Goal: Check status: Check status

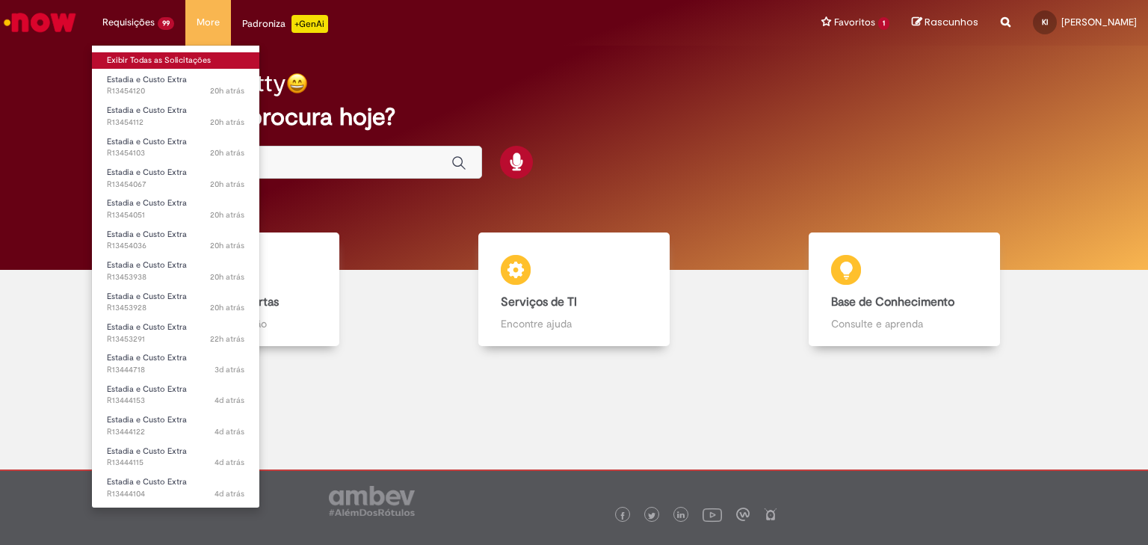
click at [151, 63] on link "Exibir Todas as Solicitações" at bounding box center [175, 60] width 167 height 16
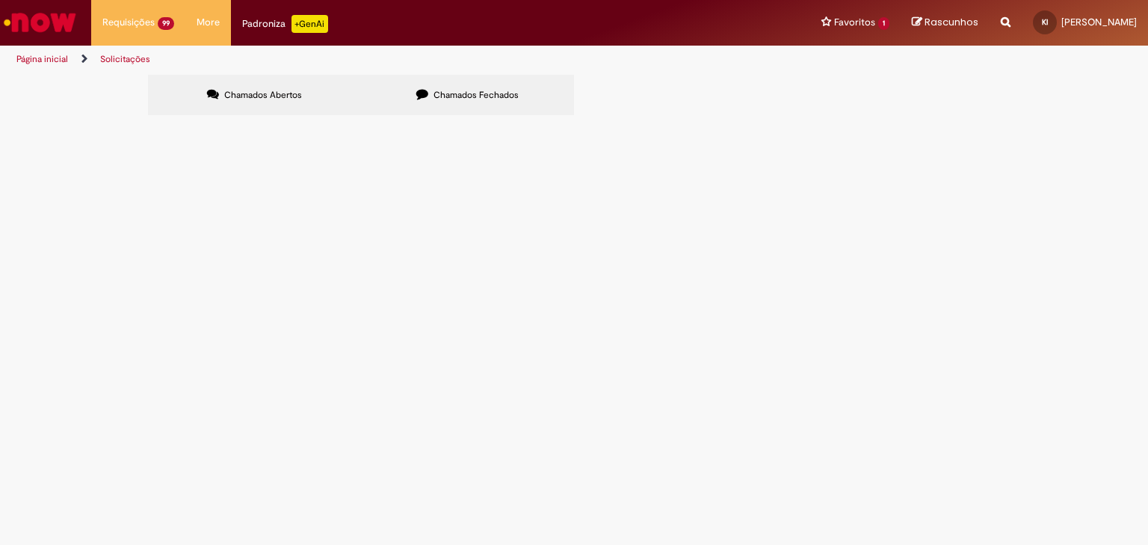
click at [0, 0] on input "Pesquisar" at bounding box center [0, 0] width 0 height 0
paste input "*********"
type input "*********"
click at [0, 0] on button "Pesquisar" at bounding box center [0, 0] width 0 height 0
drag, startPoint x: 833, startPoint y: 158, endPoint x: 864, endPoint y: 154, distance: 31.7
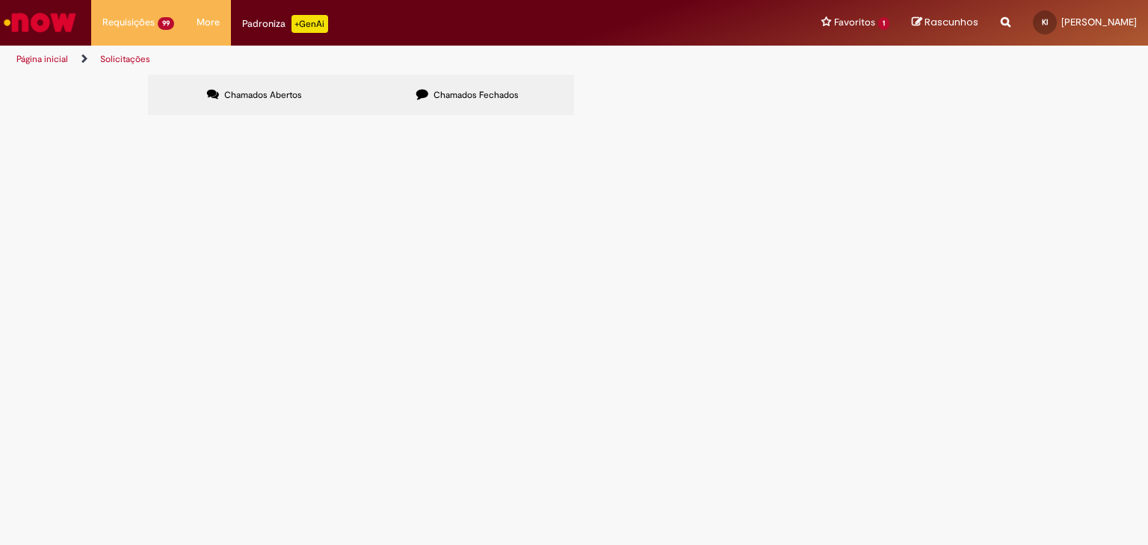
click at [0, 0] on input "Pesquisar" at bounding box center [0, 0] width 0 height 0
paste input "*********"
type input "*********"
click at [0, 0] on button at bounding box center [0, 0] width 0 height 0
drag, startPoint x: 504, startPoint y: 93, endPoint x: 641, endPoint y: 119, distance: 139.1
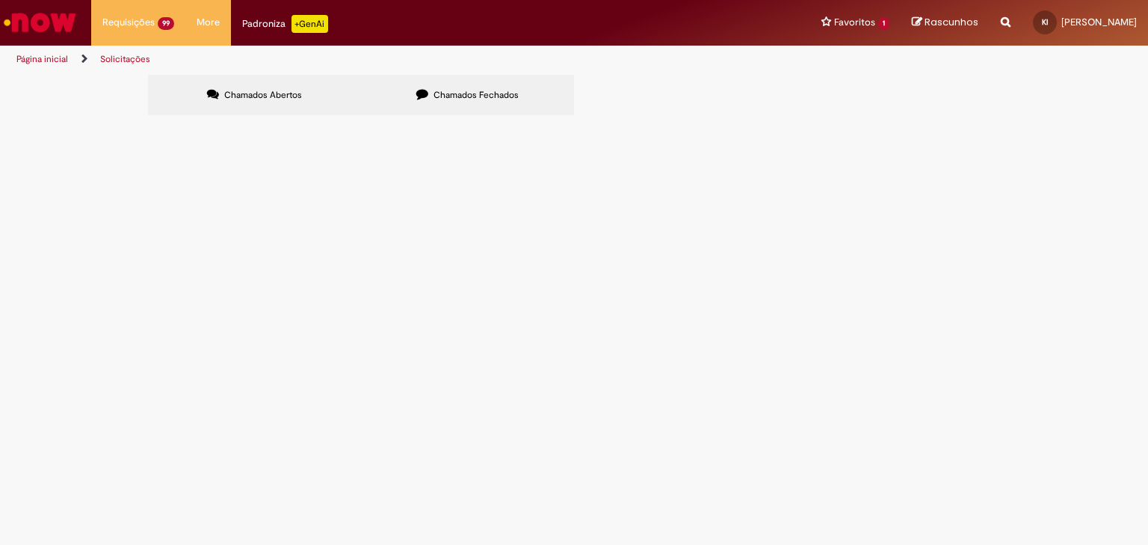
click at [522, 96] on label "Chamados Fechados" at bounding box center [467, 95] width 213 height 40
click at [506, 89] on span "Chamados Fechados" at bounding box center [475, 95] width 85 height 12
drag, startPoint x: 819, startPoint y: 152, endPoint x: 837, endPoint y: 152, distance: 18.0
click at [0, 0] on input "Pesquisar" at bounding box center [0, 0] width 0 height 0
paste input "*********"
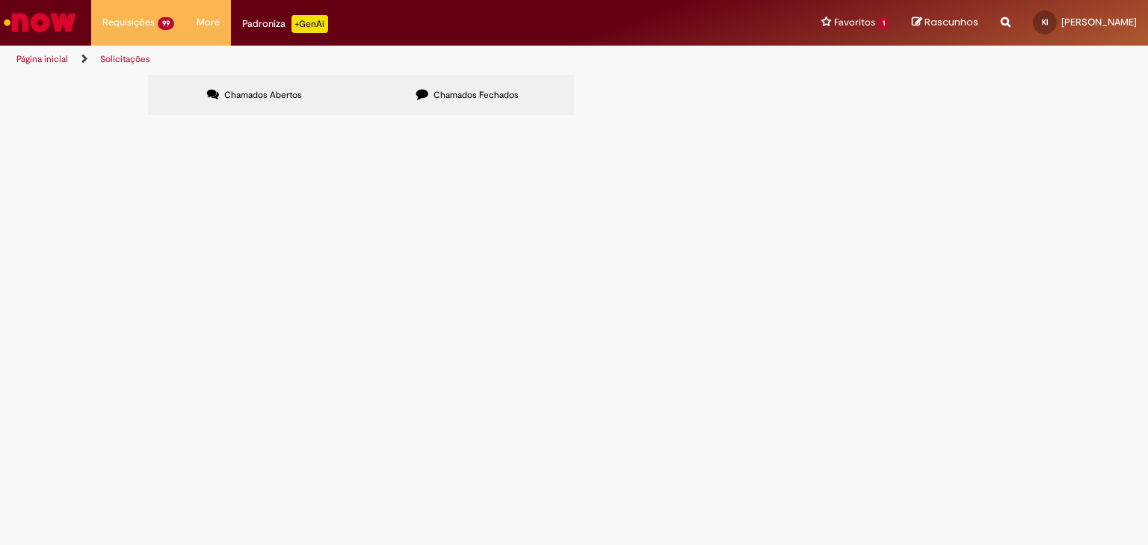
type input "*********"
click at [0, 0] on span "Pesquisar" at bounding box center [0, 0] width 0 height 0
click at [0, 0] on span "Estadia e Custo Extra" at bounding box center [0, 0] width 0 height 0
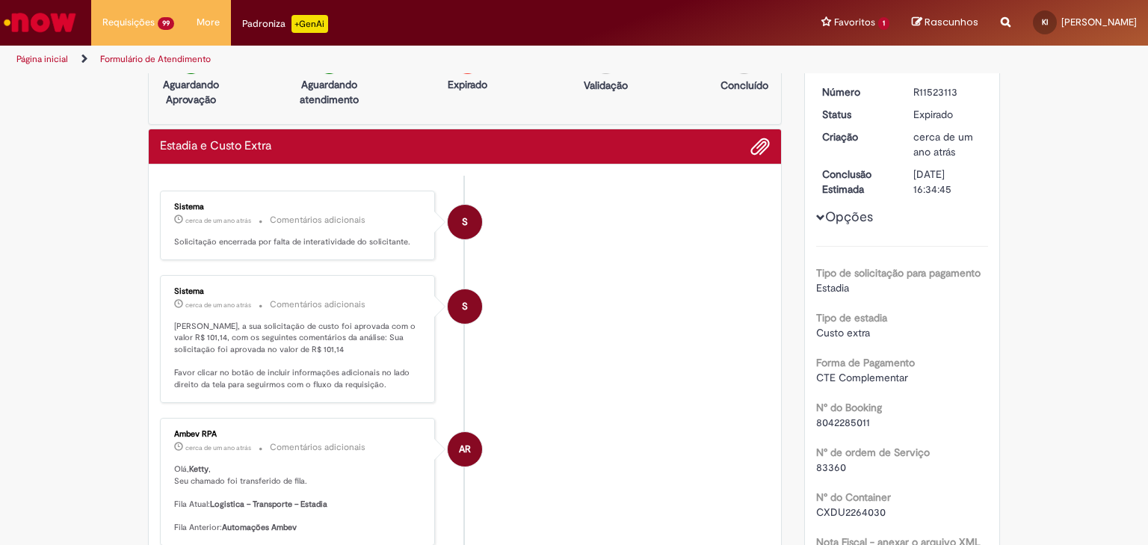
scroll to position [60, 0]
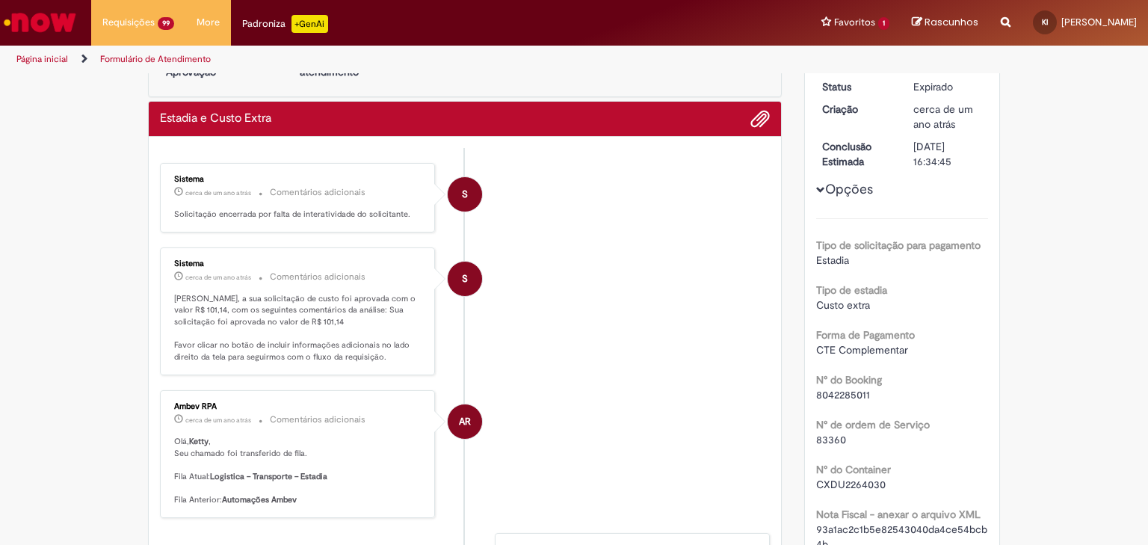
click at [835, 397] on span "8042285011" at bounding box center [843, 394] width 54 height 13
copy span "8042285011"
drag, startPoint x: 877, startPoint y: 444, endPoint x: 884, endPoint y: 448, distance: 8.7
click at [878, 444] on div "83360" at bounding box center [902, 439] width 173 height 15
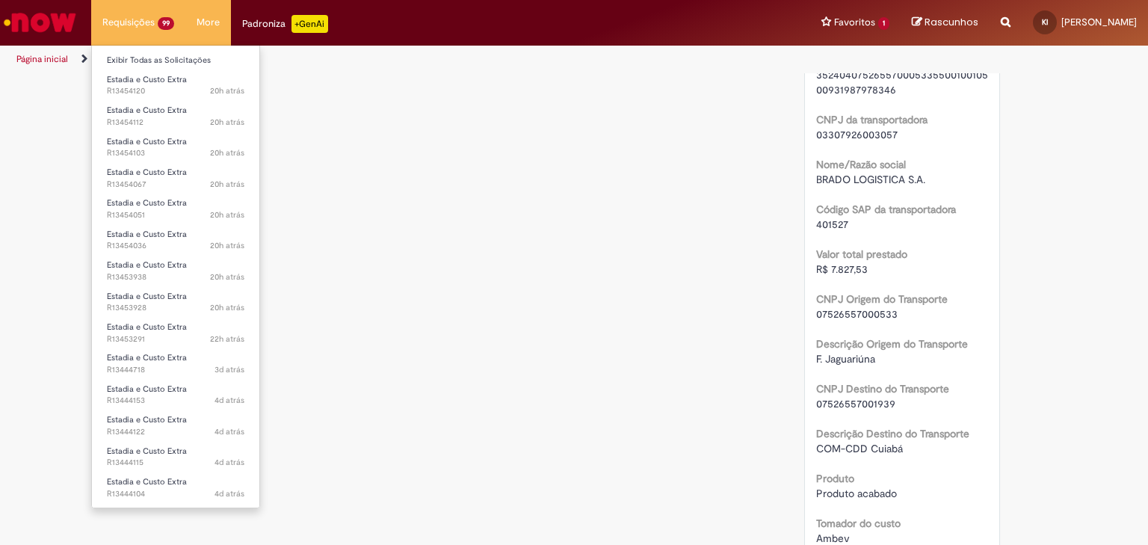
scroll to position [1196, 0]
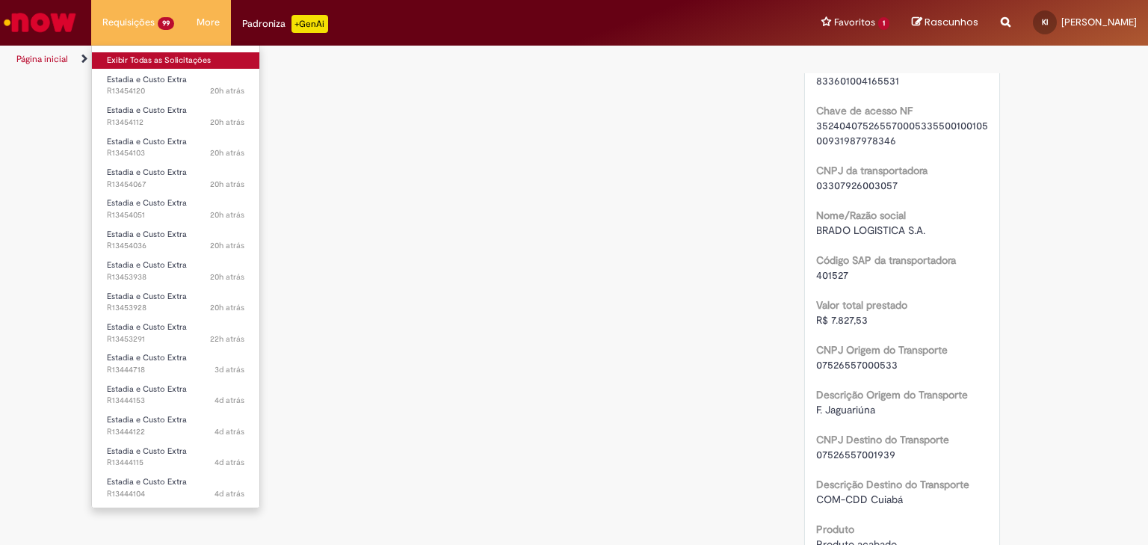
click at [165, 63] on link "Exibir Todas as Solicitações" at bounding box center [175, 60] width 167 height 16
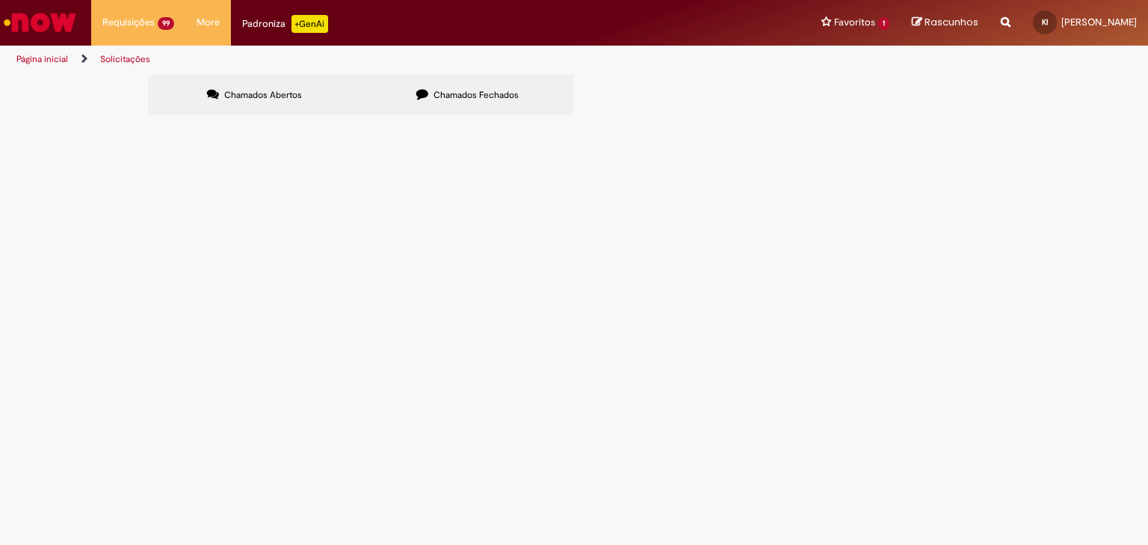
click at [422, 93] on icon at bounding box center [422, 94] width 12 height 12
drag, startPoint x: 772, startPoint y: 151, endPoint x: 828, endPoint y: 158, distance: 56.5
click at [0, 0] on input "Pesquisar" at bounding box center [0, 0] width 0 height 0
paste input "*********"
type input "*********"
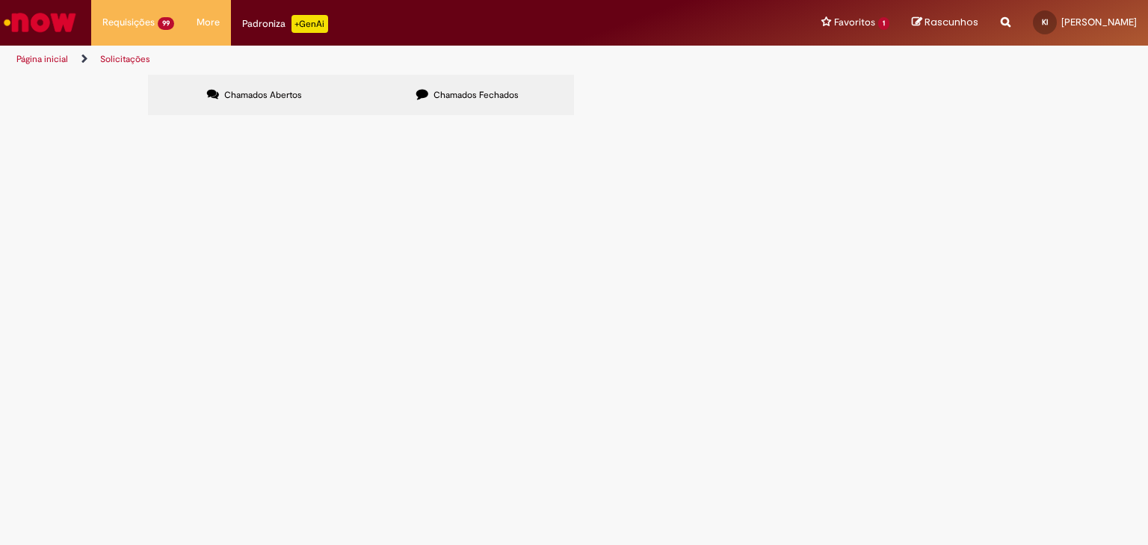
click at [0, 0] on span "Pesquisar" at bounding box center [0, 0] width 0 height 0
click at [0, 0] on span "Expirado" at bounding box center [0, 0] width 0 height 0
click at [0, 0] on span "Estadia e Custo Extra" at bounding box center [0, 0] width 0 height 0
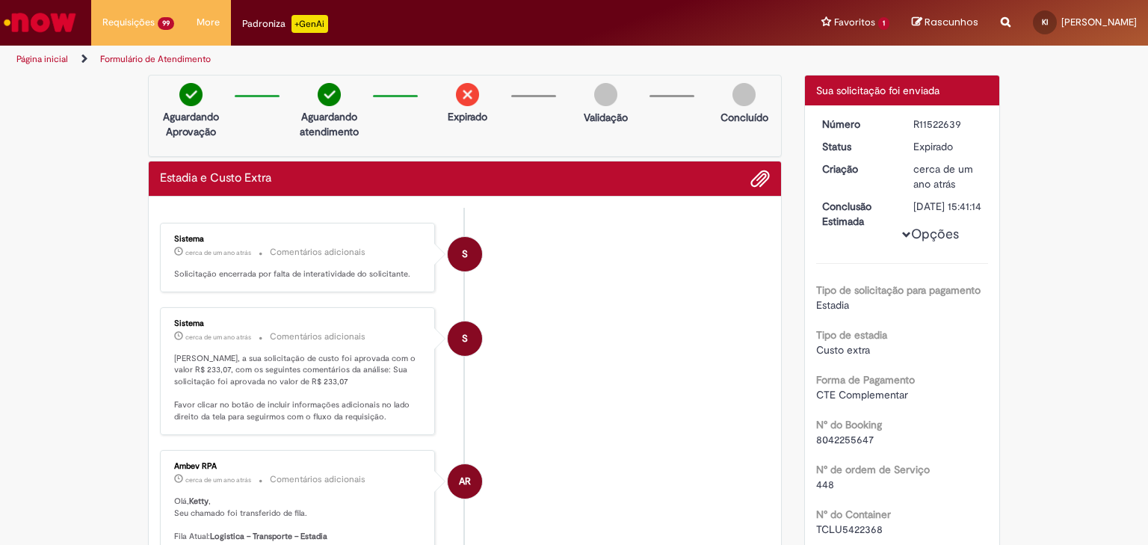
click at [839, 446] on span "8042255647" at bounding box center [845, 439] width 58 height 13
drag, startPoint x: 839, startPoint y: 451, endPoint x: 889, endPoint y: 454, distance: 50.2
click at [839, 446] on span "8042255647" at bounding box center [845, 439] width 58 height 13
copy span "8042255647"
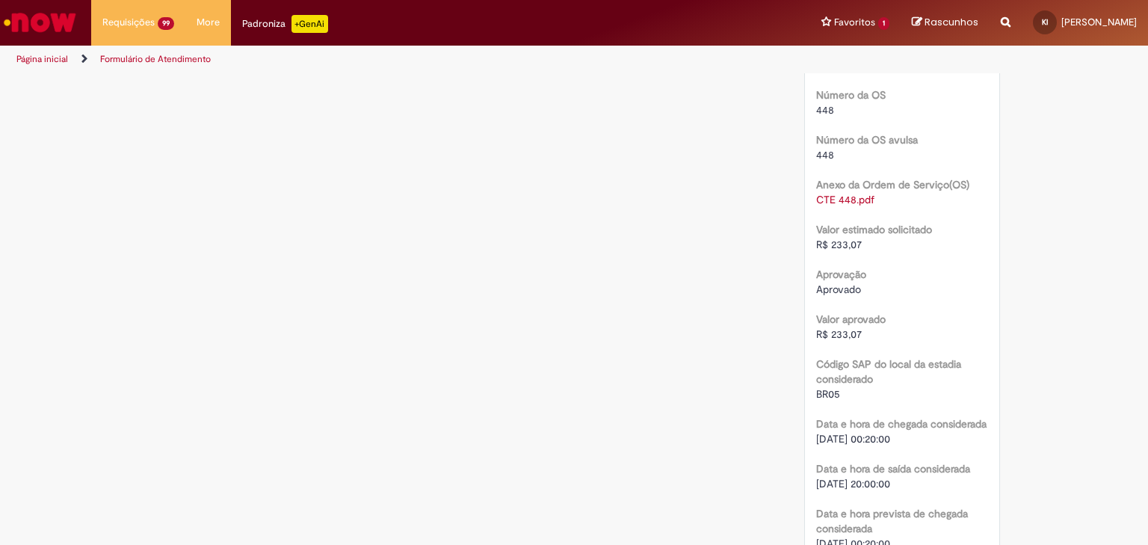
scroll to position [2033, 0]
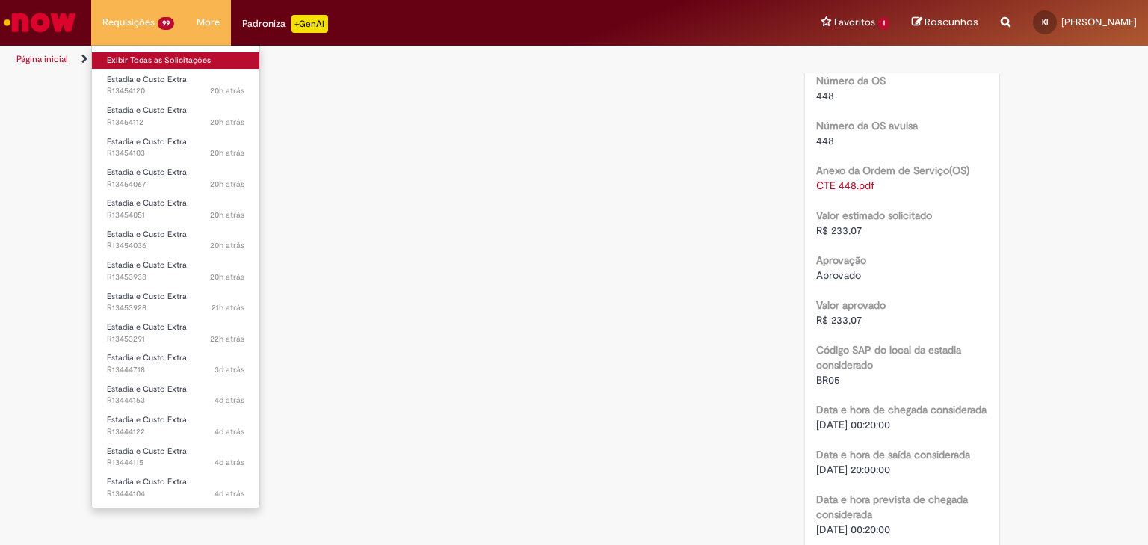
click at [148, 67] on link "Exibir Todas as Solicitações" at bounding box center [175, 60] width 167 height 16
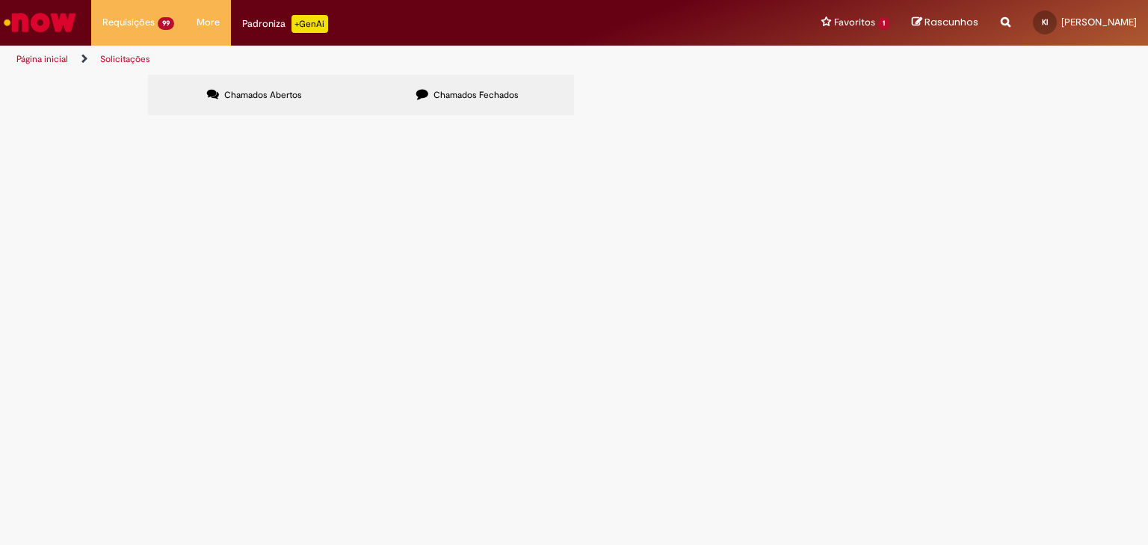
click at [474, 103] on label "Chamados Fechados" at bounding box center [467, 95] width 213 height 40
drag, startPoint x: 805, startPoint y: 150, endPoint x: 894, endPoint y: 157, distance: 89.2
click at [0, 0] on input "Pesquisar" at bounding box center [0, 0] width 0 height 0
paste input "*********"
type input "*********"
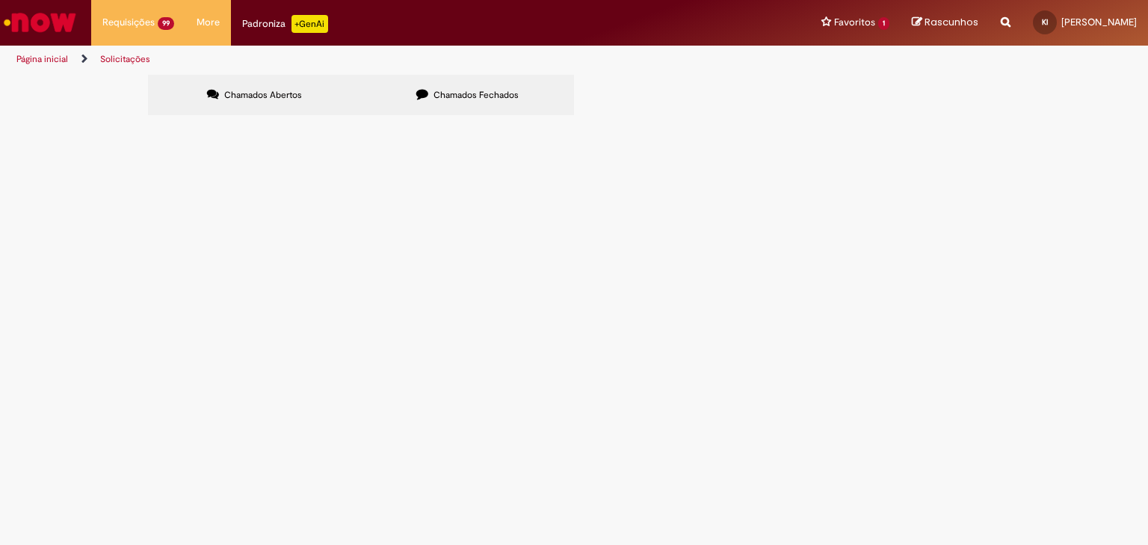
click at [0, 0] on button "Pesquisar" at bounding box center [0, 0] width 0 height 0
click at [0, 0] on span "Estadia e Custo Extra" at bounding box center [0, 0] width 0 height 0
click at [0, 0] on span "Expirado" at bounding box center [0, 0] width 0 height 0
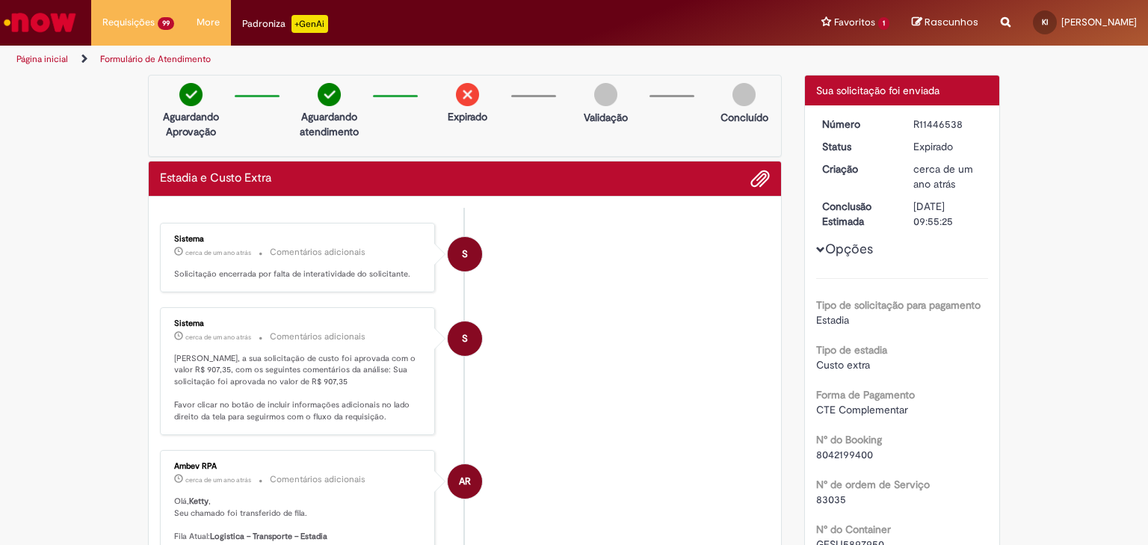
click at [842, 455] on span "8042199400" at bounding box center [844, 454] width 57 height 13
copy span "8042199400"
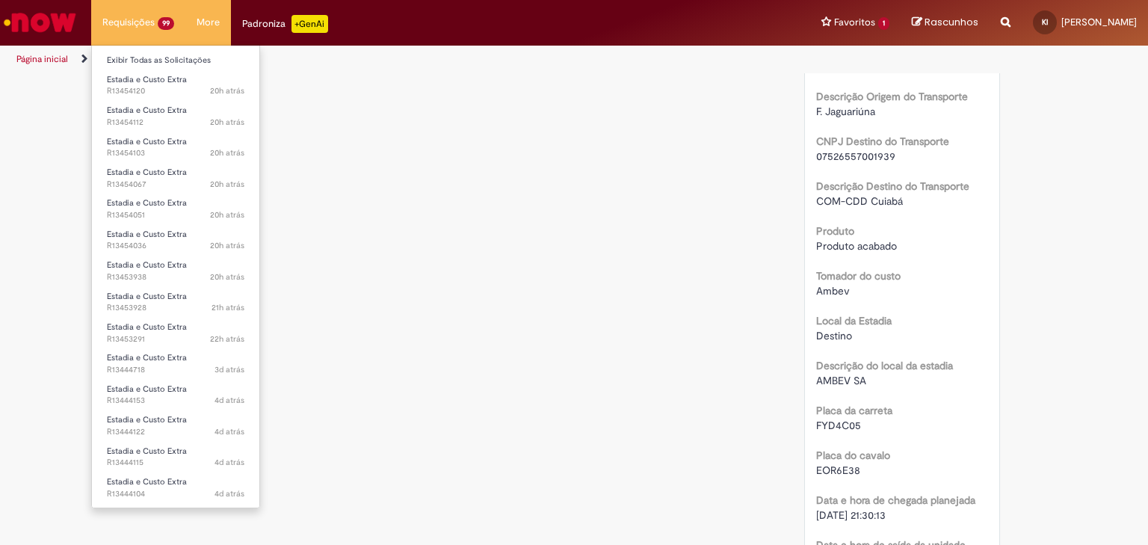
scroll to position [1375, 0]
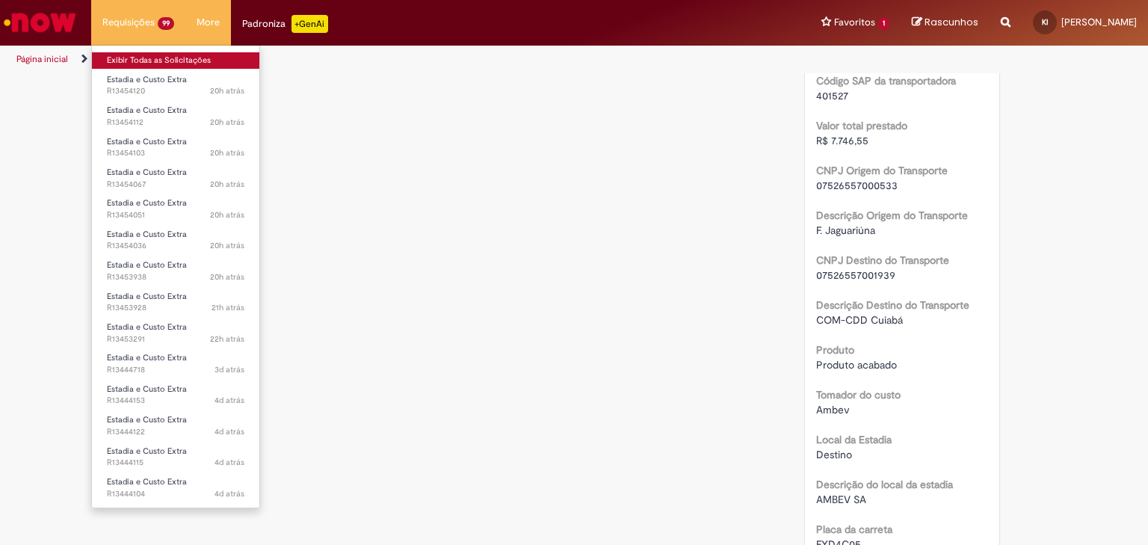
click at [133, 65] on link "Exibir Todas as Solicitações" at bounding box center [175, 60] width 167 height 16
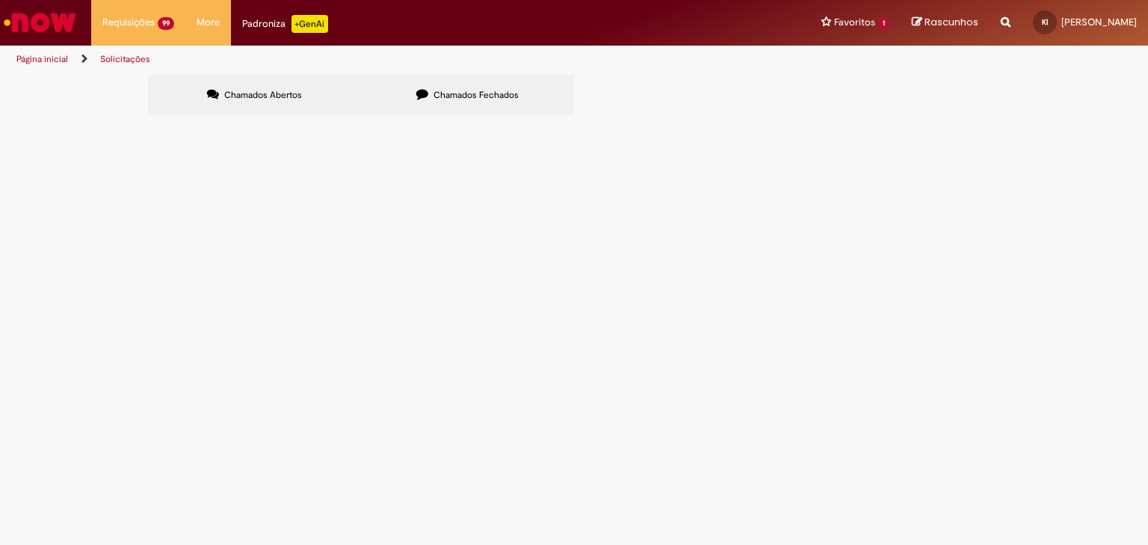
click at [514, 84] on label "Chamados Fechados" at bounding box center [467, 95] width 213 height 40
click at [0, 0] on input "Pesquisar" at bounding box center [0, 0] width 0 height 0
paste input "*********"
type input "*********"
click at [0, 0] on button "Pesquisar" at bounding box center [0, 0] width 0 height 0
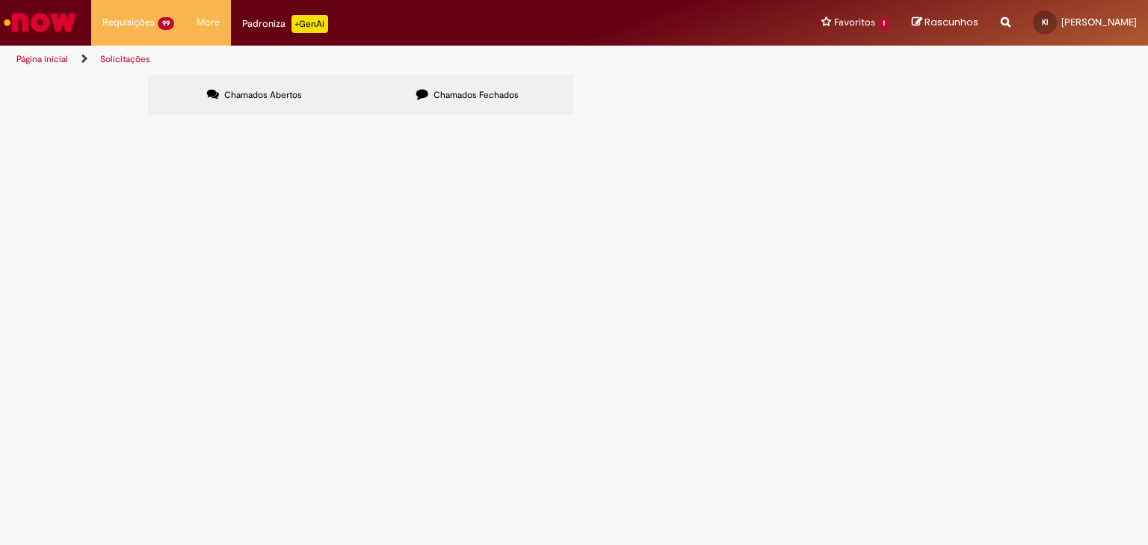
click at [0, 0] on span "Estadia e Custo Extra" at bounding box center [0, 0] width 0 height 0
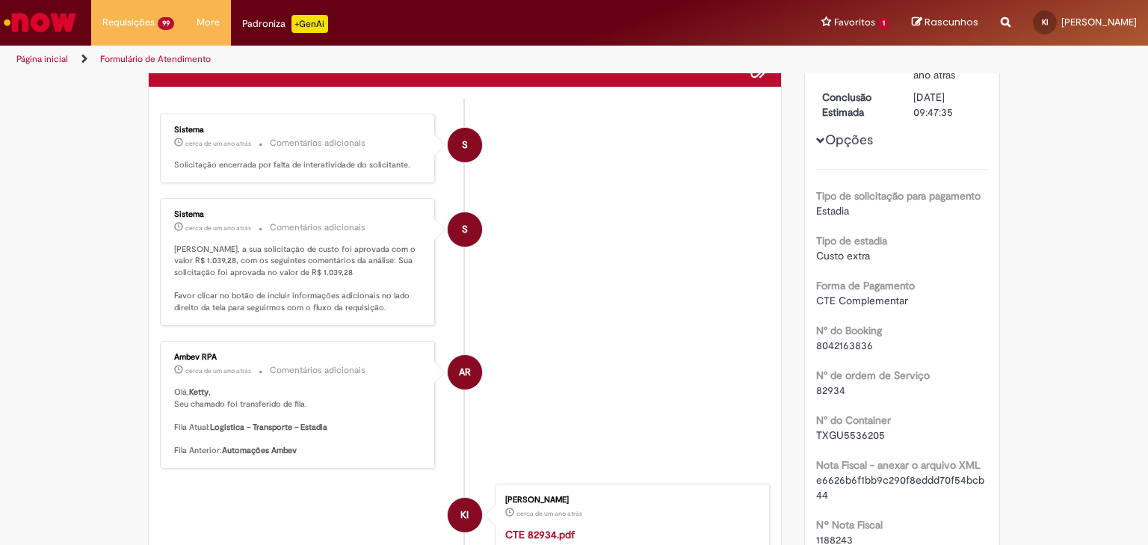
scroll to position [120, 0]
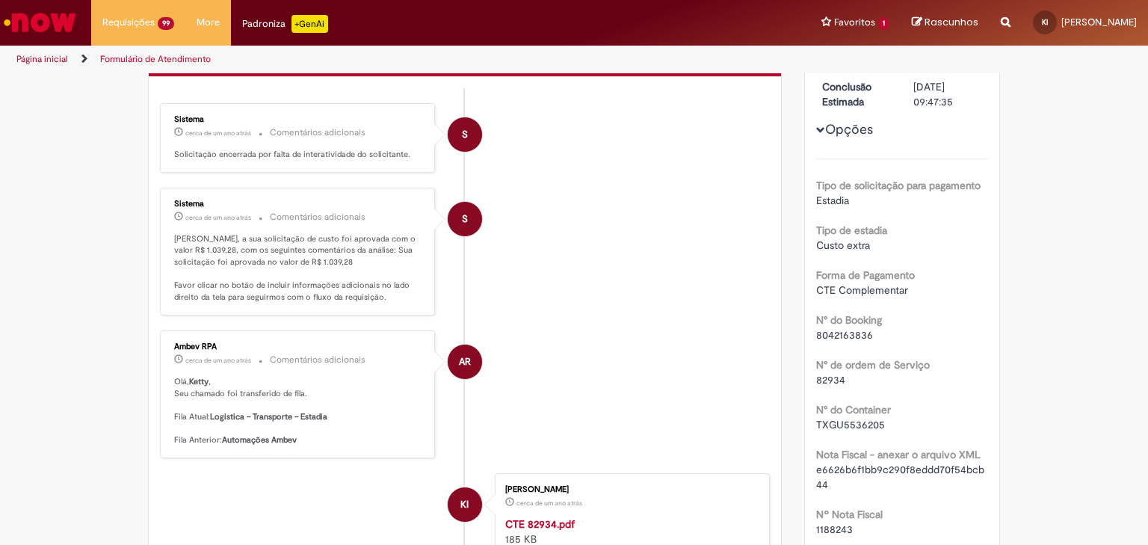
click at [826, 203] on span "Estadia" at bounding box center [832, 200] width 33 height 13
copy span "Estadia"
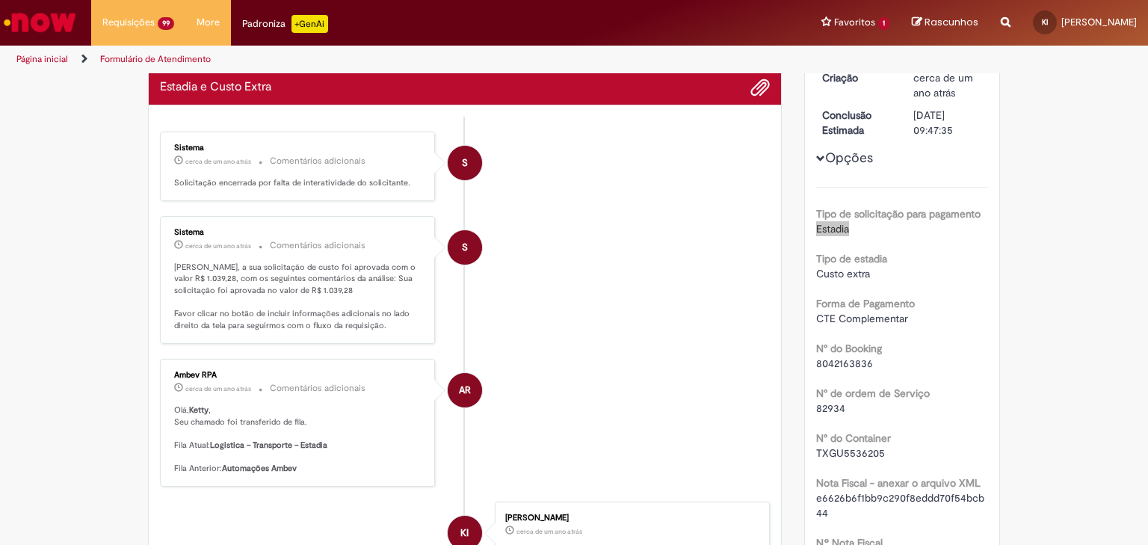
scroll to position [60, 0]
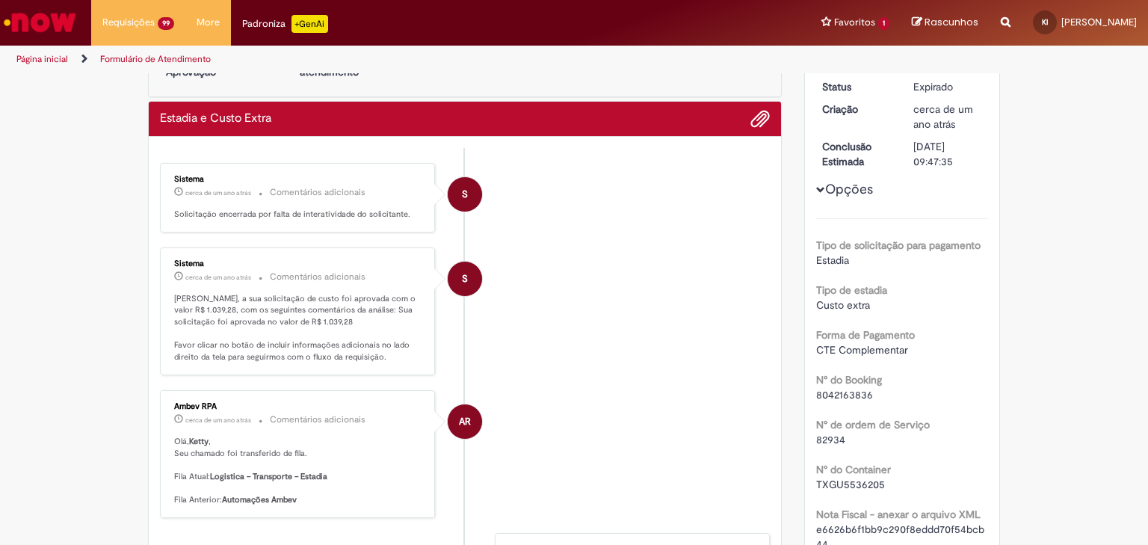
click at [847, 389] on span "8042163836" at bounding box center [844, 394] width 57 height 13
copy span "8042163836"
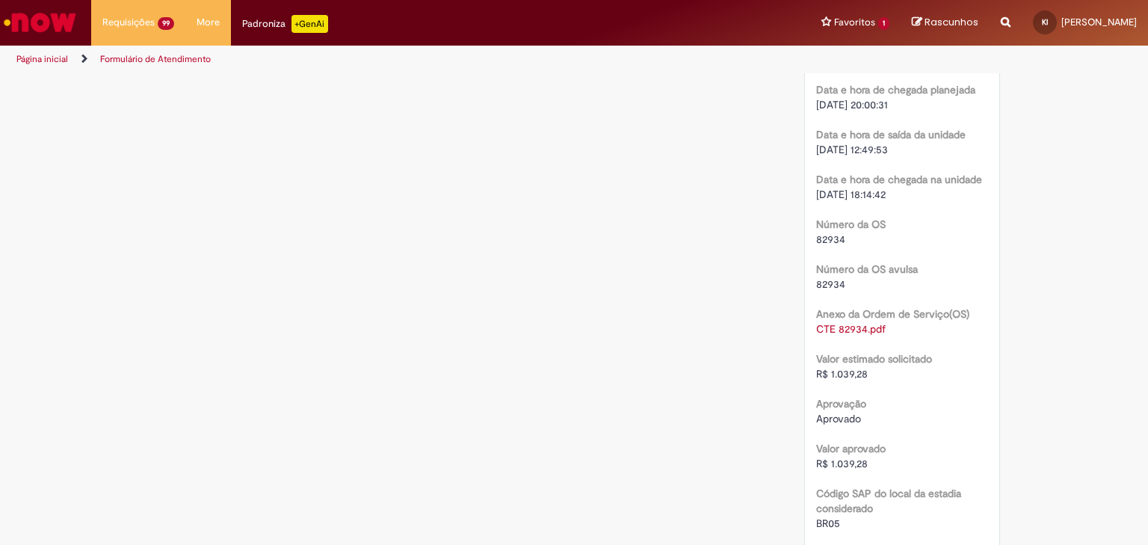
scroll to position [1973, 0]
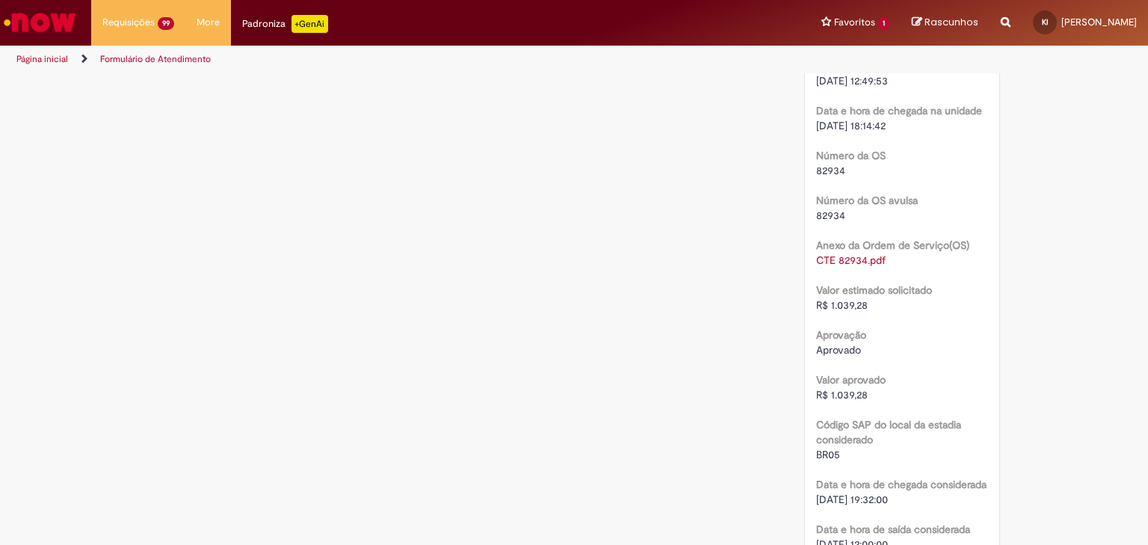
drag, startPoint x: 1027, startPoint y: 18, endPoint x: 1013, endPoint y: 22, distance: 14.2
click at [1010, 18] on icon "Search from all sources" at bounding box center [1006, 13] width 10 height 27
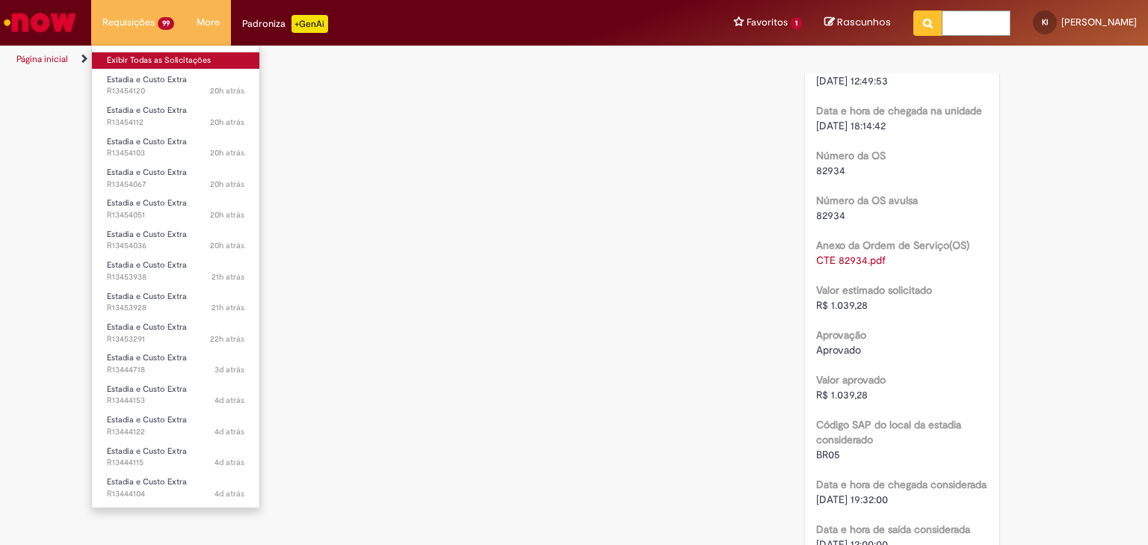
click at [157, 63] on link "Exibir Todas as Solicitações" at bounding box center [175, 60] width 167 height 16
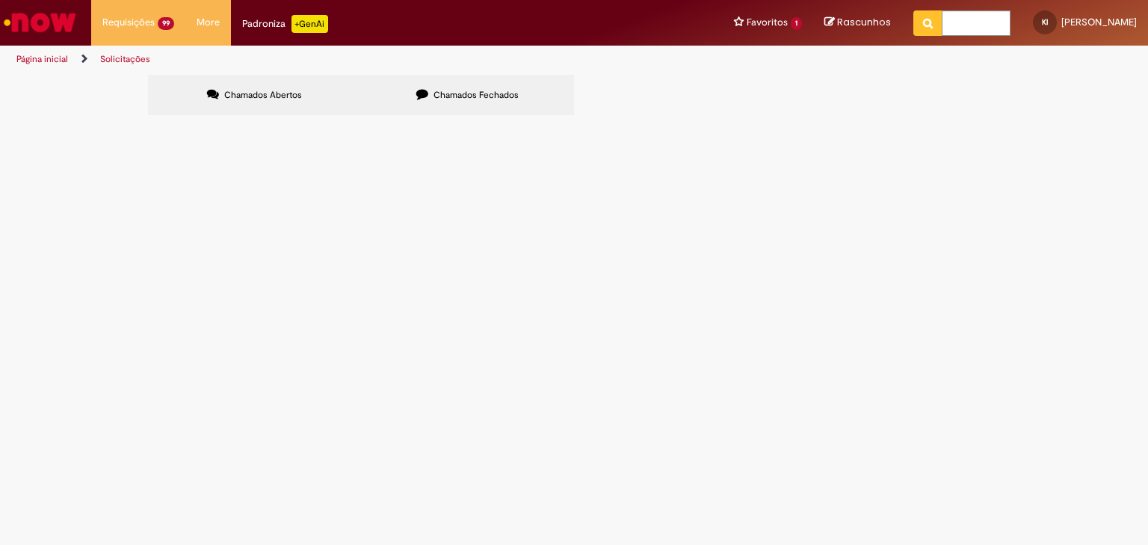
click at [0, 0] on input "Pesquisar" at bounding box center [0, 0] width 0 height 0
click at [401, 64] on ul "Página inicial Solicitações" at bounding box center [382, 60] width 743 height 28
drag, startPoint x: 428, startPoint y: 80, endPoint x: 494, endPoint y: 99, distance: 68.4
click at [431, 81] on label "Chamados Fechados" at bounding box center [467, 95] width 213 height 40
drag, startPoint x: 791, startPoint y: 157, endPoint x: 818, endPoint y: 158, distance: 27.7
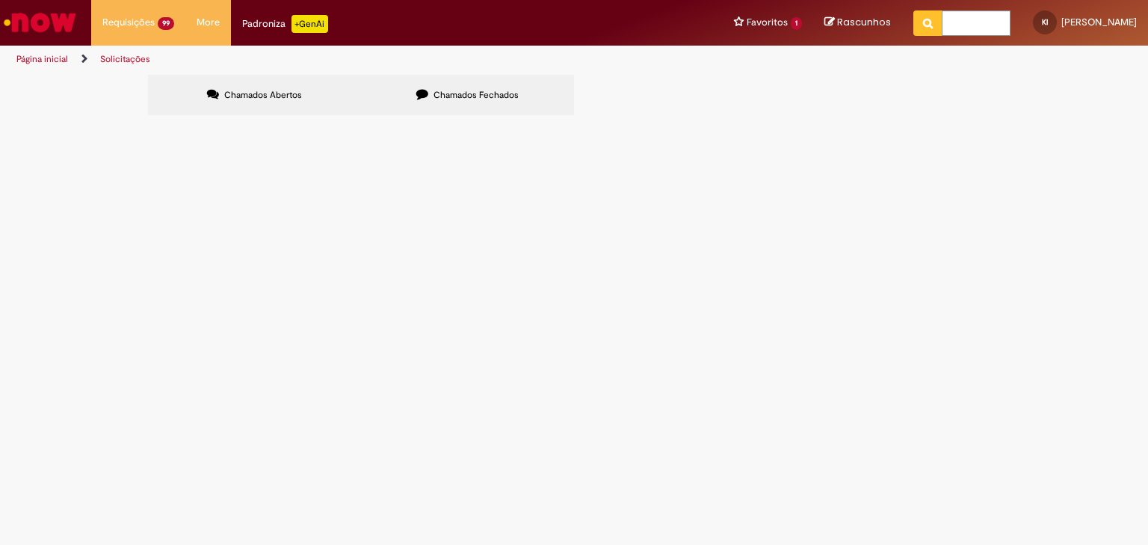
click at [0, 0] on input "Pesquisar" at bounding box center [0, 0] width 0 height 0
paste input "*********"
type input "*********"
click at [0, 0] on button "Pesquisar" at bounding box center [0, 0] width 0 height 0
click at [0, 0] on span "Estadia e Custo Extra" at bounding box center [0, 0] width 0 height 0
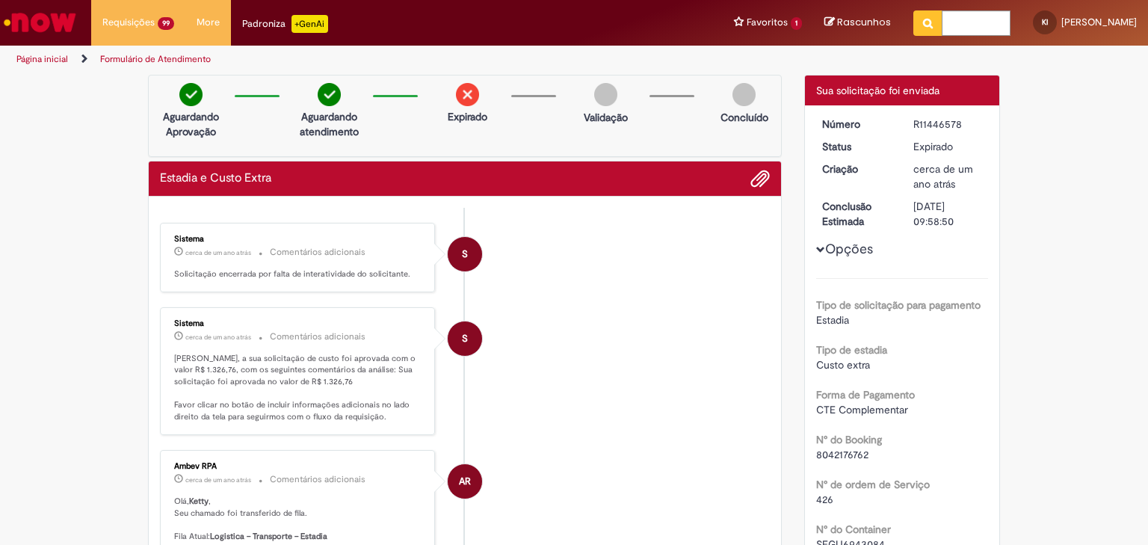
click at [853, 455] on span "8042176762" at bounding box center [842, 454] width 52 height 13
click at [853, 454] on span "8042176762" at bounding box center [842, 454] width 52 height 13
copy span "8042176762"
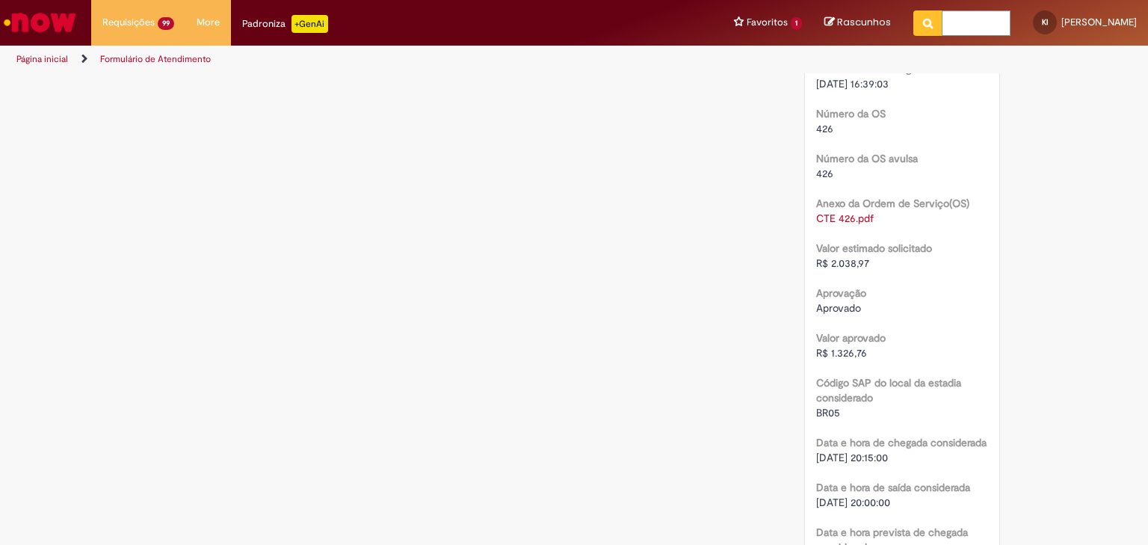
scroll to position [1973, 0]
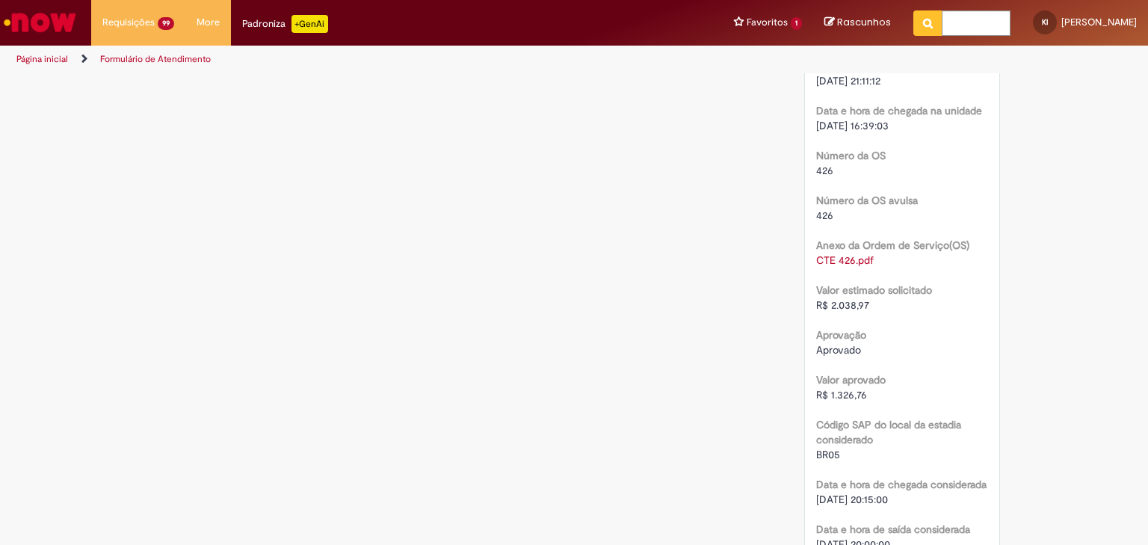
click at [837, 305] on span "R$ 2.038,97" at bounding box center [842, 304] width 53 height 13
copy span "2.038,97"
click at [845, 400] on span "R$ 1.326,76" at bounding box center [841, 394] width 51 height 13
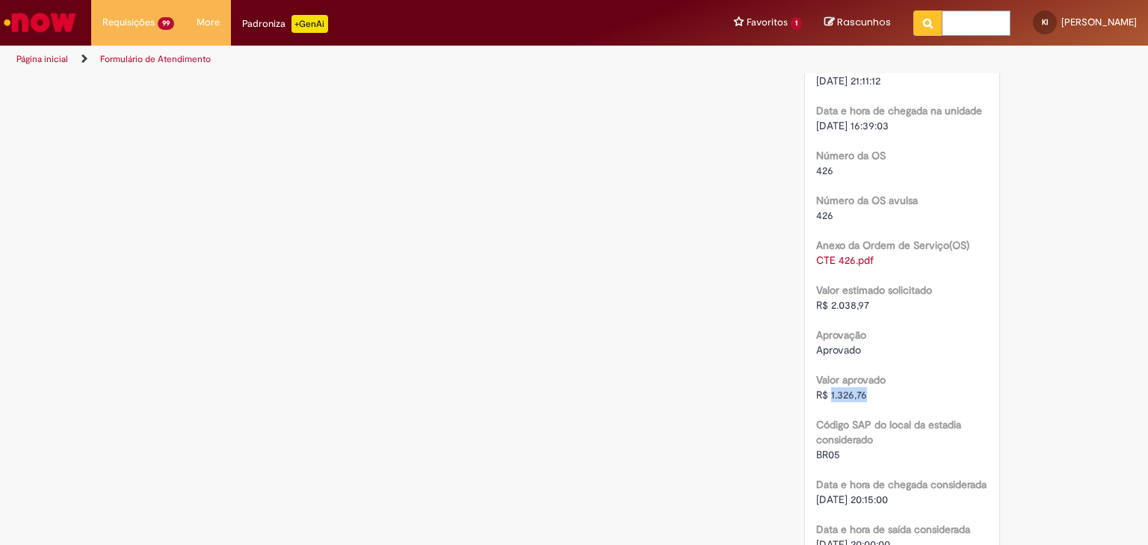
copy span "1.326,76"
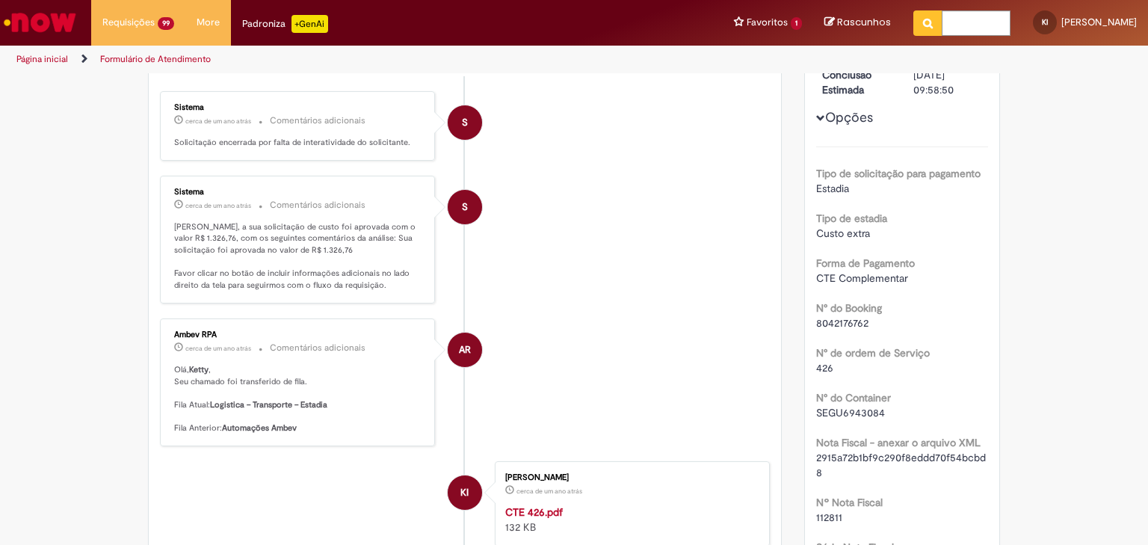
scroll to position [60, 0]
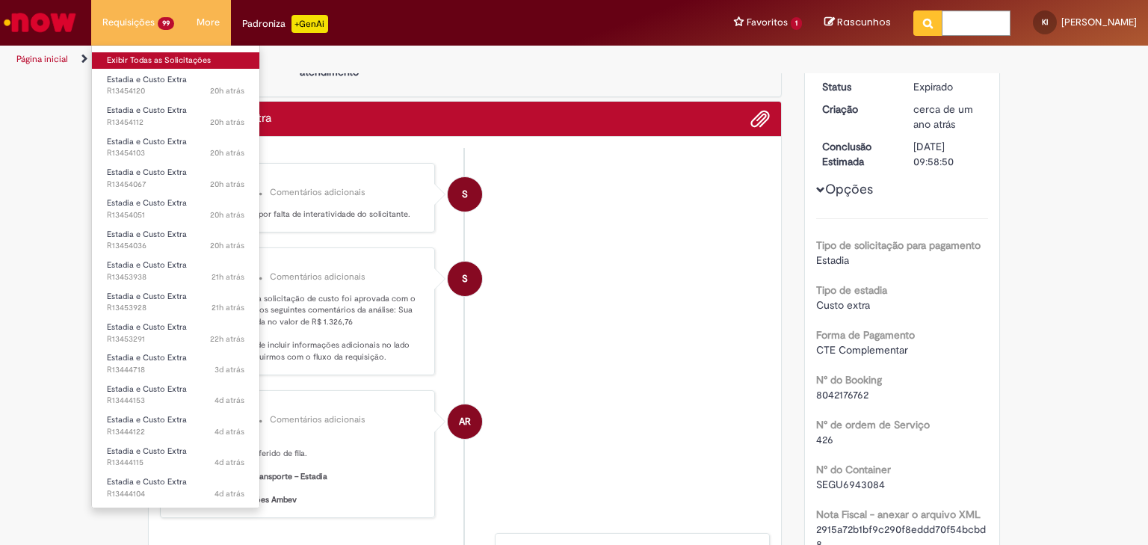
click at [174, 54] on link "Exibir Todas as Solicitações" at bounding box center [175, 60] width 167 height 16
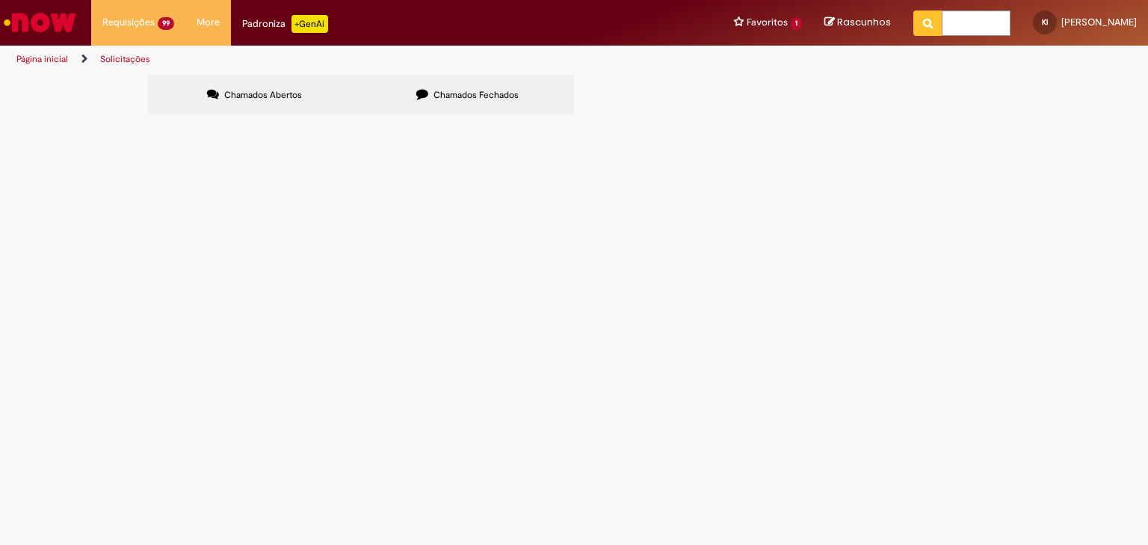
click at [416, 82] on label "Chamados Fechados" at bounding box center [467, 95] width 213 height 40
click at [0, 0] on input "Pesquisar" at bounding box center [0, 0] width 0 height 0
paste input "Pesquisar"
click at [0, 0] on button "Pesquisar" at bounding box center [0, 0] width 0 height 0
click at [0, 0] on input "Pesquisar" at bounding box center [0, 0] width 0 height 0
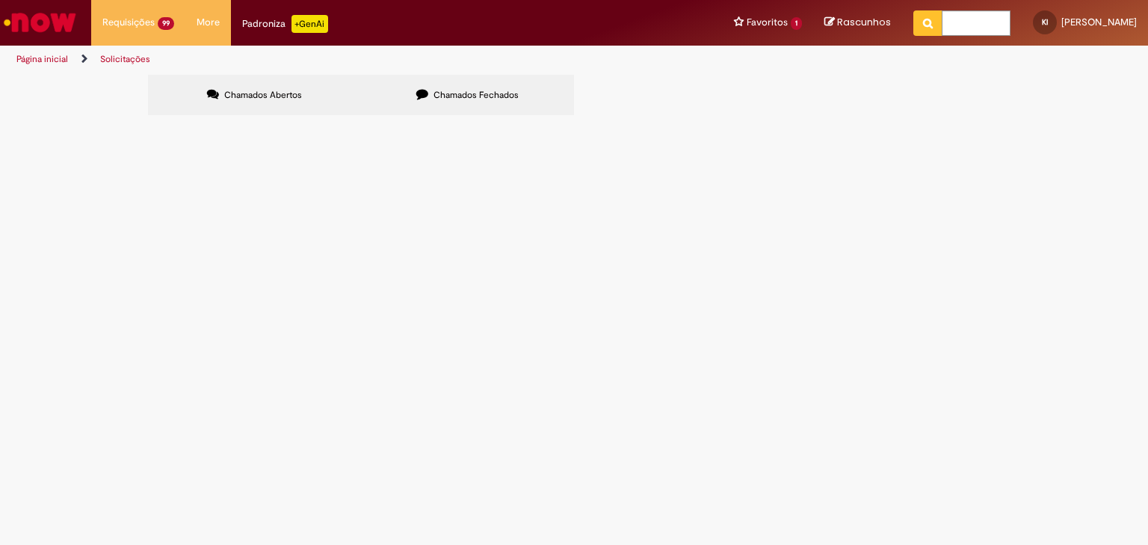
paste input "*********"
type input "*********"
click at [0, 0] on button "Pesquisar" at bounding box center [0, 0] width 0 height 0
click at [0, 0] on span "Estadia e Custo Extra" at bounding box center [0, 0] width 0 height 0
click at [0, 0] on input "Pesquisar" at bounding box center [0, 0] width 0 height 0
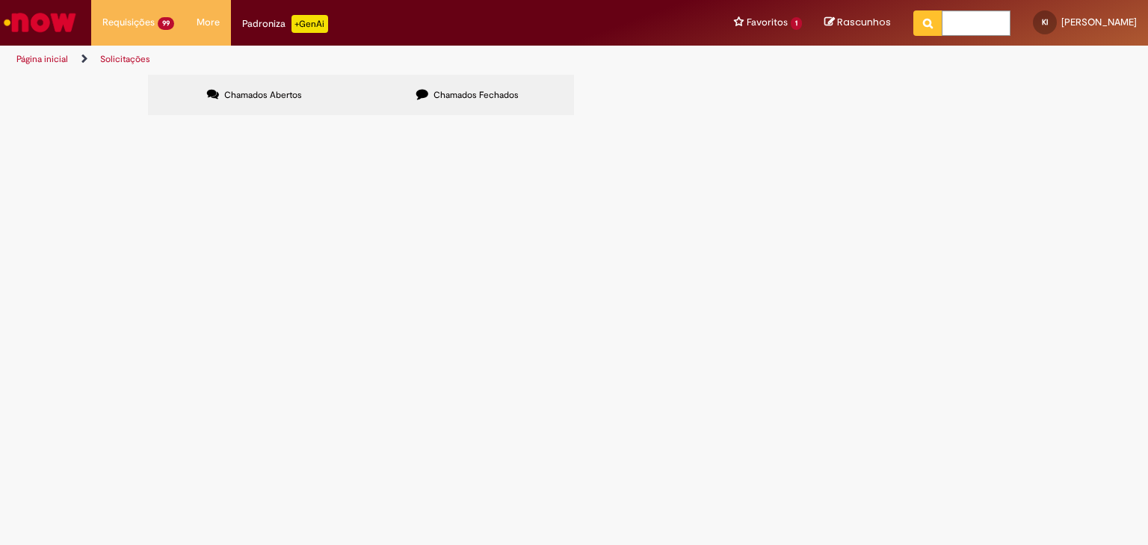
paste input "*********"
type input "*********"
click at [0, 0] on button at bounding box center [0, 0] width 0 height 0
click at [0, 0] on span "Pesquisar" at bounding box center [0, 0] width 0 height 0
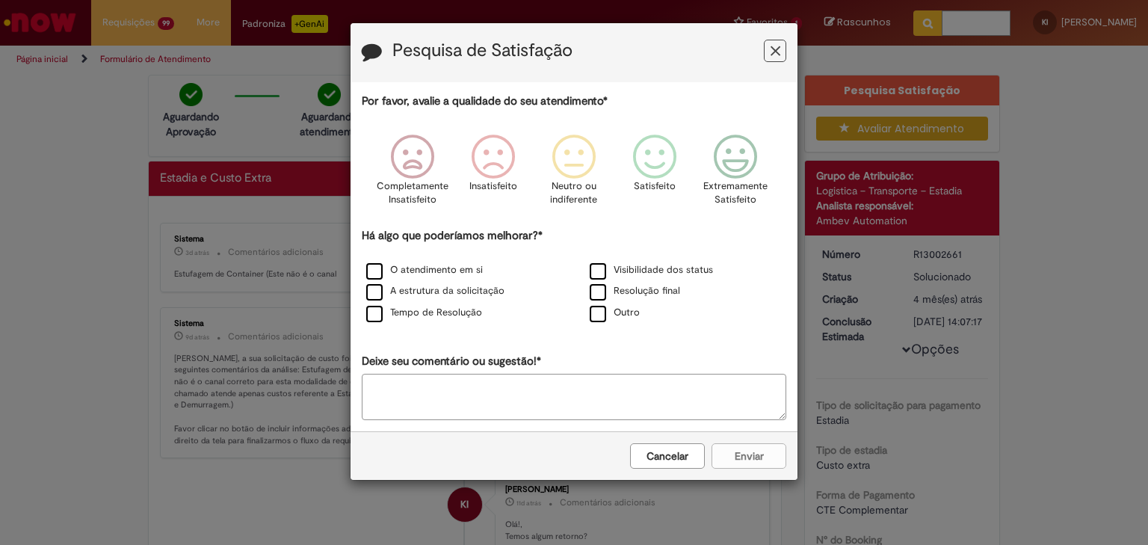
click at [771, 48] on icon "Feedback" at bounding box center [776, 51] width 10 height 16
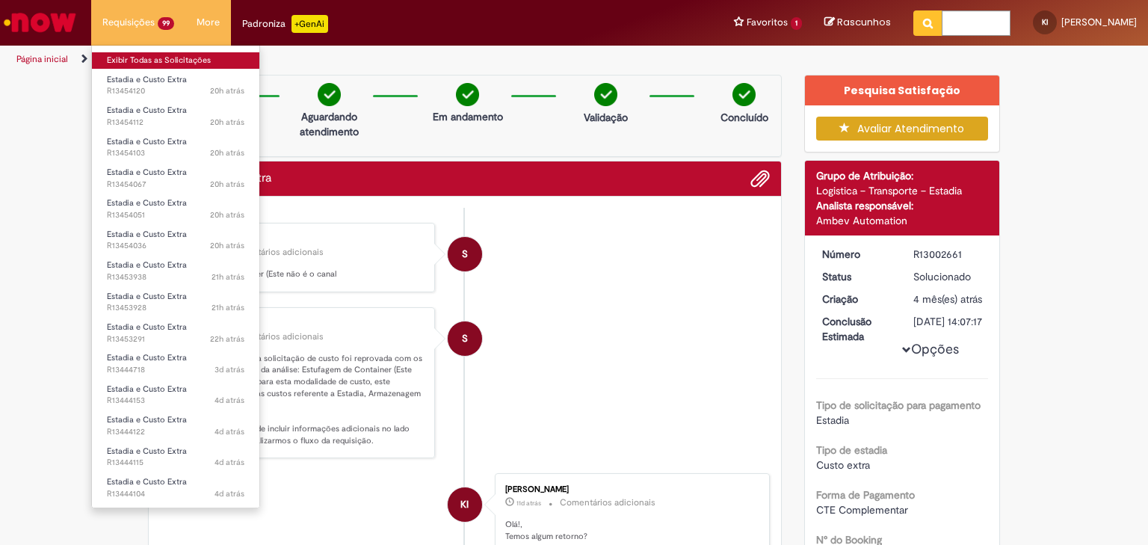
click at [146, 58] on link "Exibir Todas as Solicitações" at bounding box center [175, 60] width 167 height 16
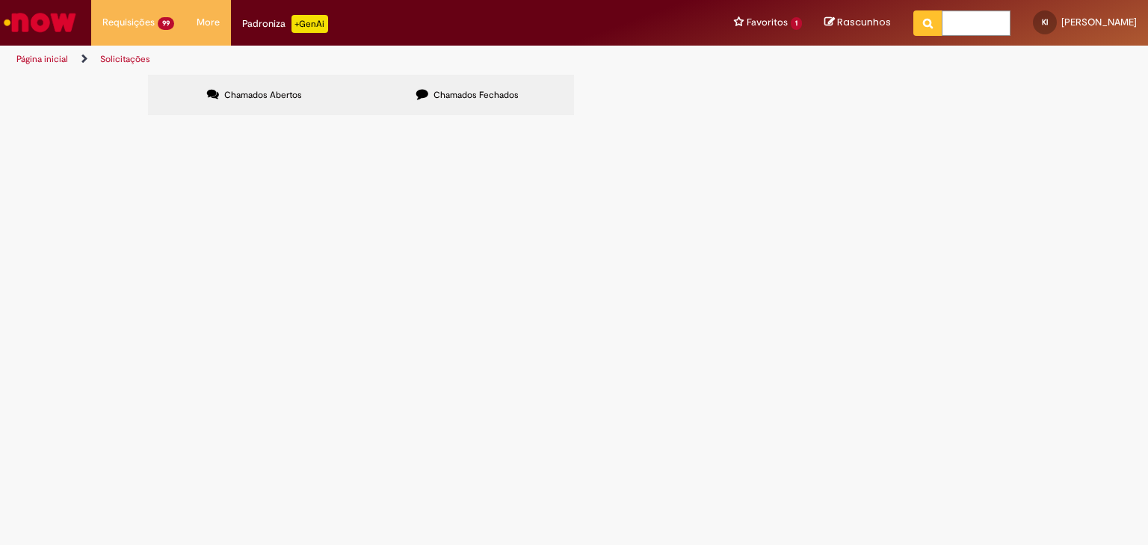
click at [484, 98] on span "Chamados Fechados" at bounding box center [475, 95] width 85 height 12
drag, startPoint x: 809, startPoint y: 153, endPoint x: 842, endPoint y: 153, distance: 32.1
click at [0, 0] on input "Pesquisar" at bounding box center [0, 0] width 0 height 0
paste input "*********"
type input "*********"
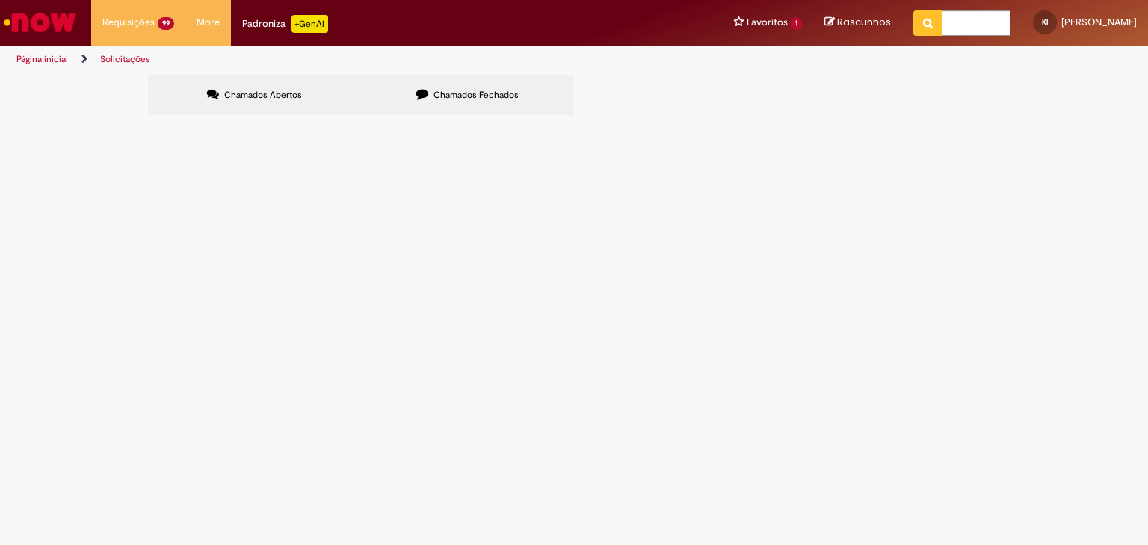
click at [0, 0] on button "Pesquisar" at bounding box center [0, 0] width 0 height 0
drag, startPoint x: 833, startPoint y: 159, endPoint x: 855, endPoint y: 152, distance: 23.4
click at [0, 0] on input "Pesquisar" at bounding box center [0, 0] width 0 height 0
paste input "*********"
type input "*********"
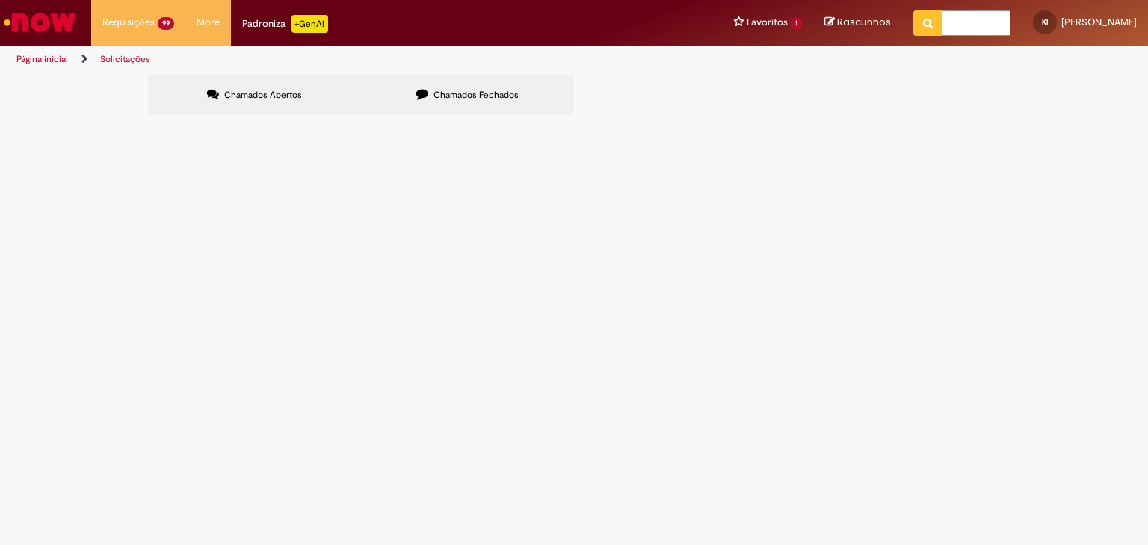
click at [0, 0] on button "Pesquisar" at bounding box center [0, 0] width 0 height 0
drag, startPoint x: 805, startPoint y: 158, endPoint x: 854, endPoint y: 146, distance: 50.8
click at [0, 0] on input "Pesquisar" at bounding box center [0, 0] width 0 height 0
paste input "*********"
type input "*********"
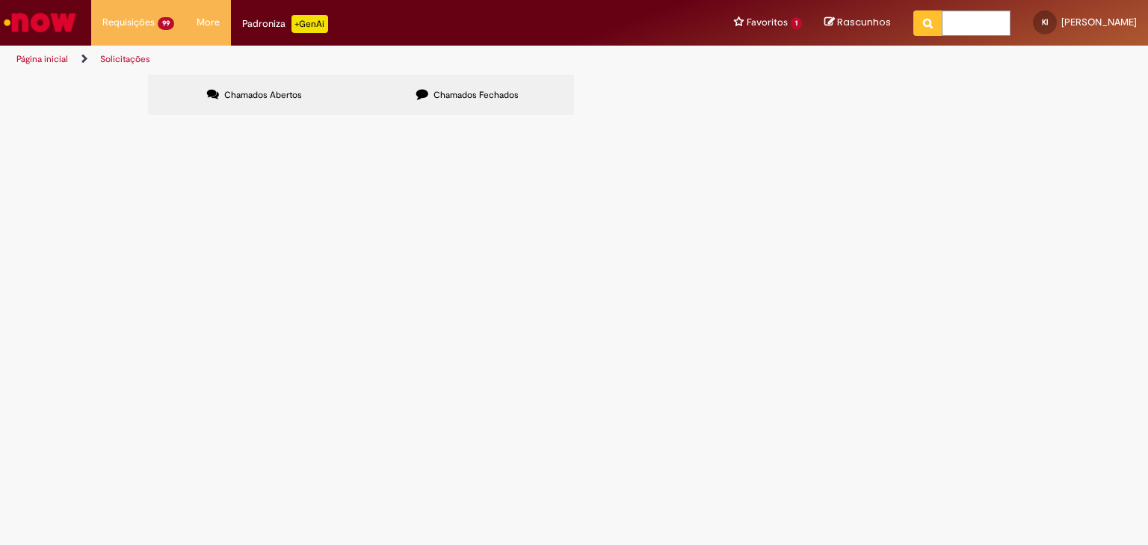
click at [0, 0] on button "Pesquisar" at bounding box center [0, 0] width 0 height 0
click at [0, 0] on span "Estadia e Custo Extra" at bounding box center [0, 0] width 0 height 0
click at [0, 0] on span "Expirado" at bounding box center [0, 0] width 0 height 0
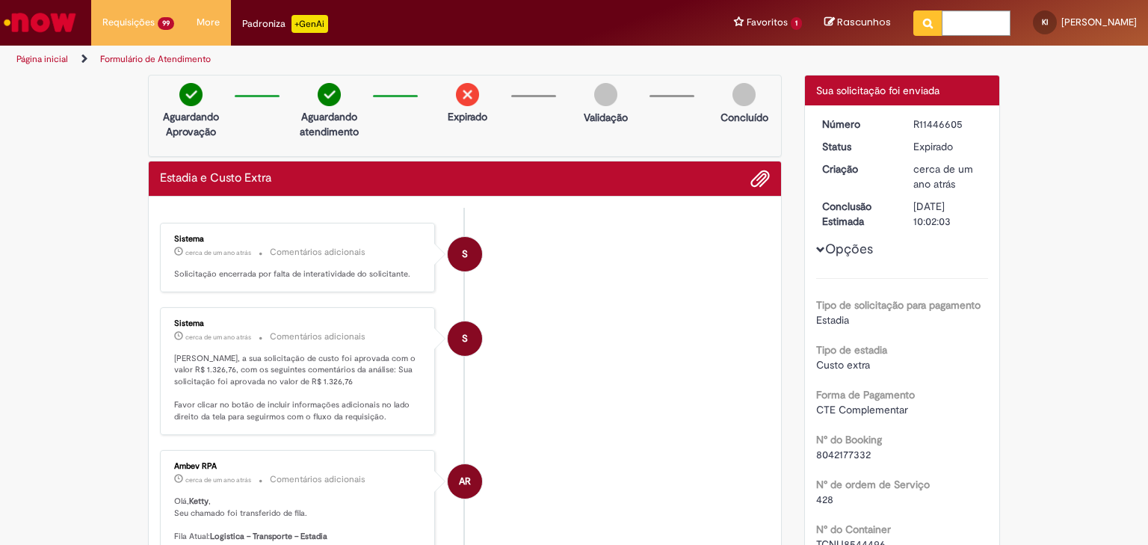
click at [840, 454] on span "8042177332" at bounding box center [843, 454] width 55 height 13
copy span "8042177332"
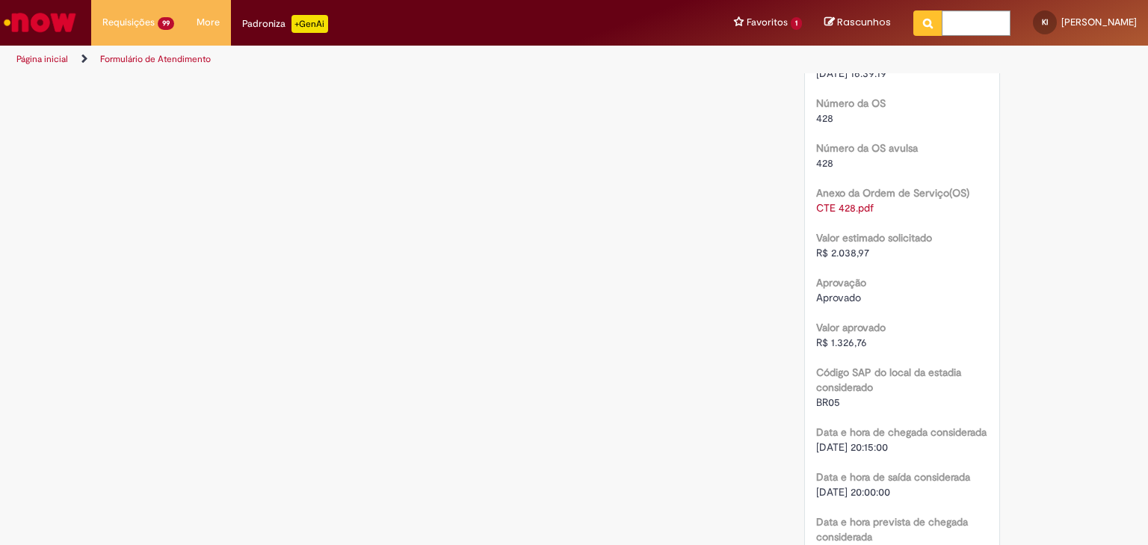
scroll to position [2033, 0]
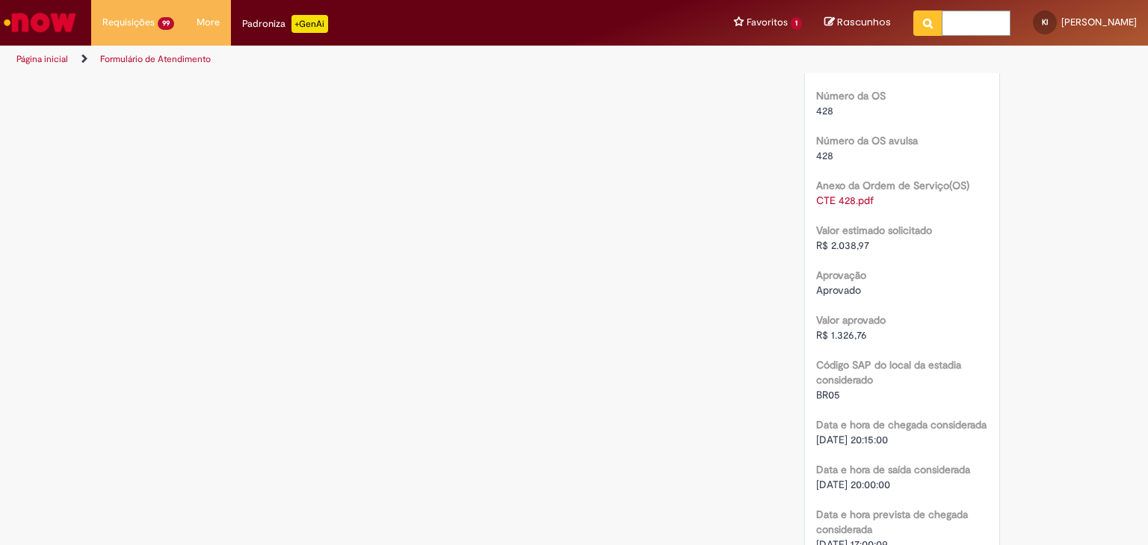
click at [838, 245] on span "R$ 2.038,97" at bounding box center [842, 244] width 53 height 13
copy span "2.038,97"
click at [840, 332] on span "R$ 1.326,76" at bounding box center [841, 334] width 51 height 13
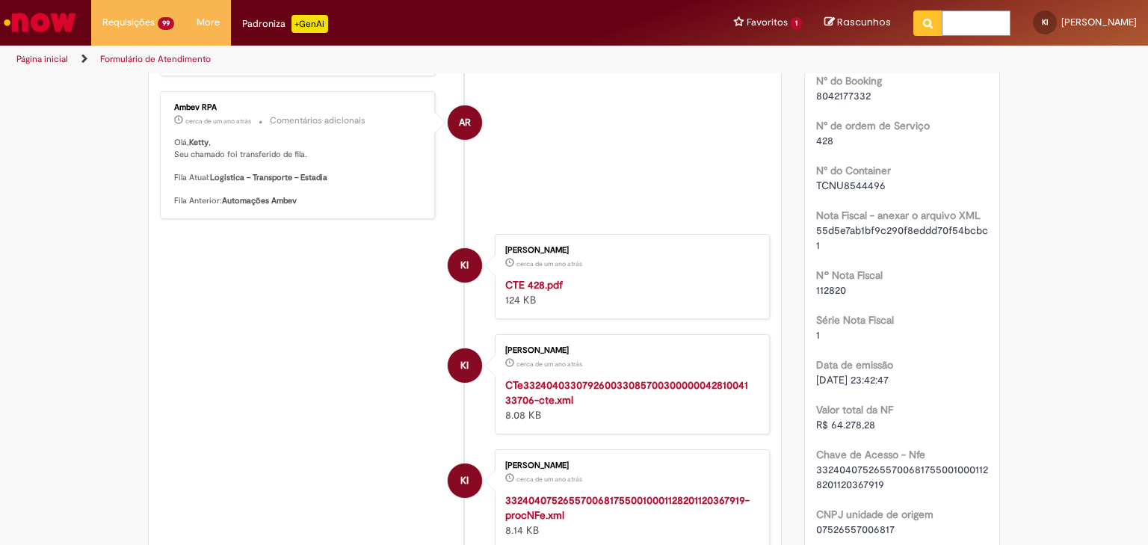
scroll to position [0, 0]
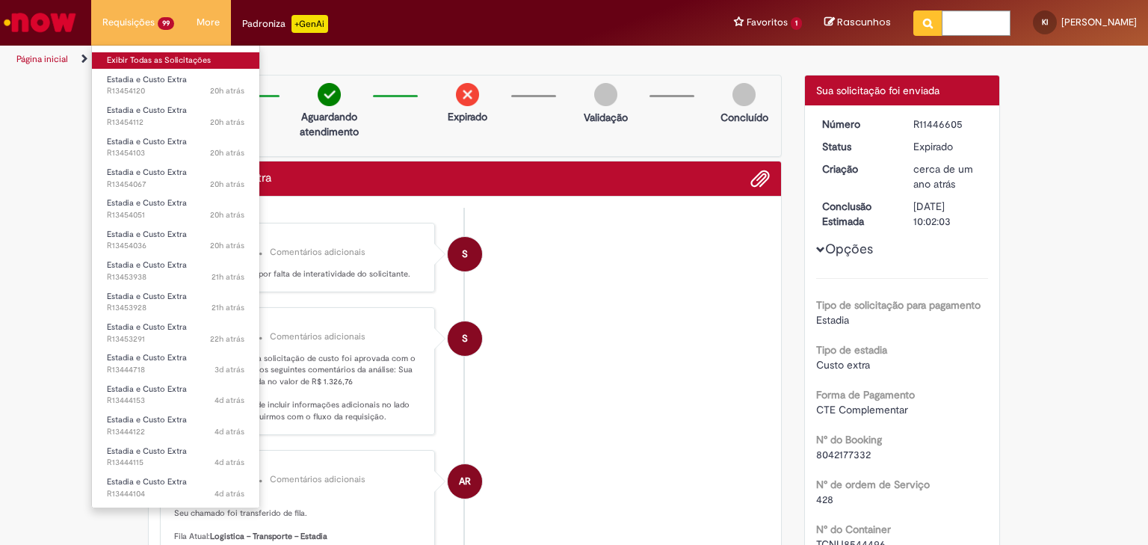
click at [161, 60] on link "Exibir Todas as Solicitações" at bounding box center [175, 60] width 167 height 16
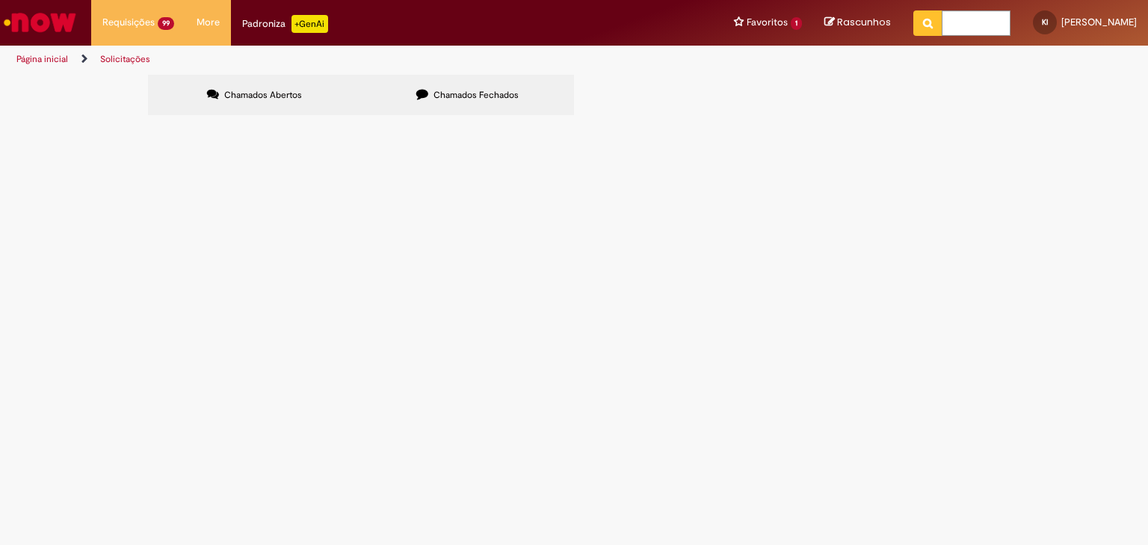
click at [0, 0] on input "Pesquisar" at bounding box center [0, 0] width 0 height 0
paste input "*********"
type input "*********"
click at [0, 0] on span "Pesquisar" at bounding box center [0, 0] width 0 height 0
click at [529, 87] on label "Chamados Fechados" at bounding box center [467, 95] width 213 height 40
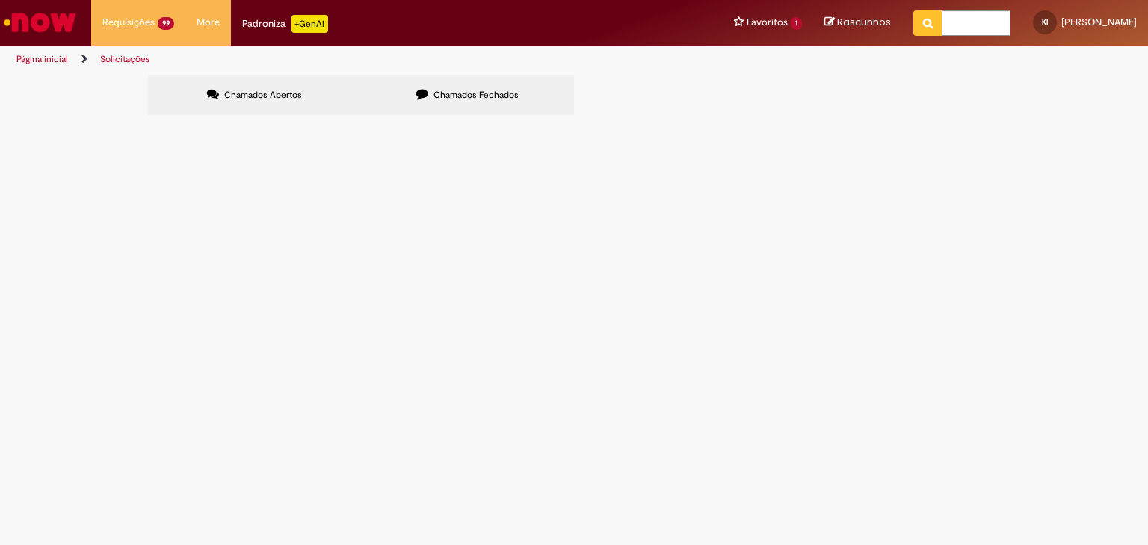
drag, startPoint x: 854, startPoint y: 164, endPoint x: 868, endPoint y: 164, distance: 13.5
click at [0, 0] on input "Pesquisar" at bounding box center [0, 0] width 0 height 0
paste input "*********"
type input "*********"
click at [0, 0] on button "Pesquisar" at bounding box center [0, 0] width 0 height 0
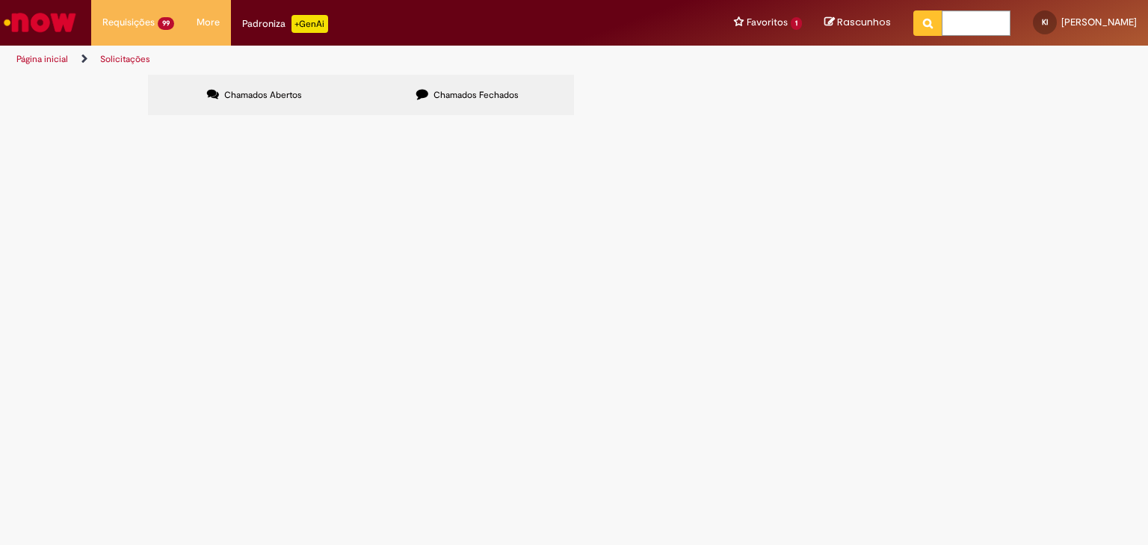
click at [0, 0] on span "Estadia e Custo Extra" at bounding box center [0, 0] width 0 height 0
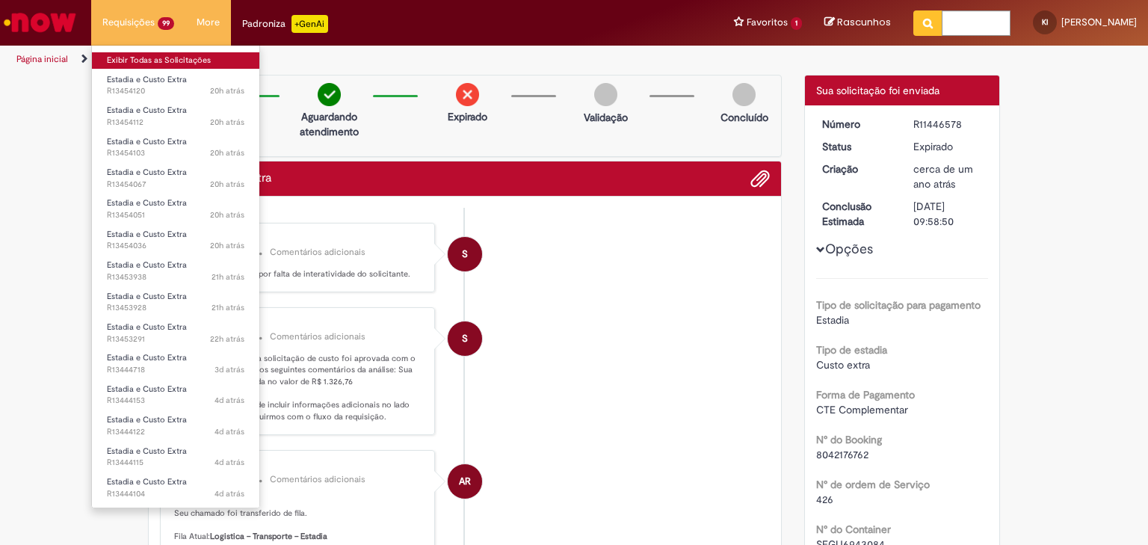
click at [145, 60] on link "Exibir Todas as Solicitações" at bounding box center [175, 60] width 167 height 16
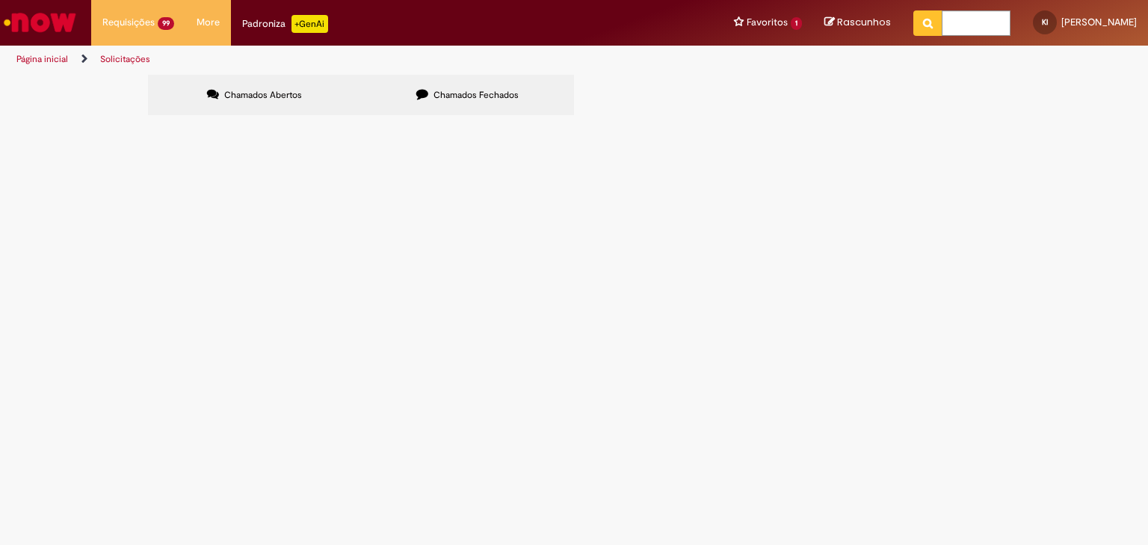
click at [518, 103] on label "Chamados Fechados" at bounding box center [467, 95] width 213 height 40
drag, startPoint x: 806, startPoint y: 158, endPoint x: 825, endPoint y: 152, distance: 20.3
click at [0, 0] on input "Pesquisar" at bounding box center [0, 0] width 0 height 0
paste input "*********"
type input "*********"
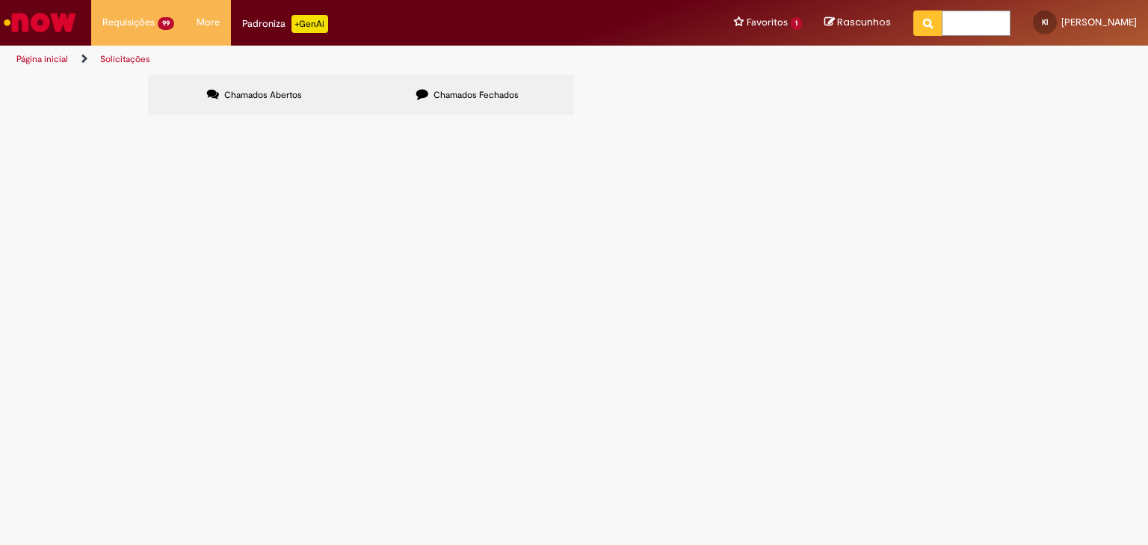
click at [0, 0] on button "Pesquisar" at bounding box center [0, 0] width 0 height 0
click at [0, 0] on td "Estadia e Custo Extra" at bounding box center [0, 0] width 0 height 0
click at [0, 0] on span "Estadia e Custo Extra" at bounding box center [0, 0] width 0 height 0
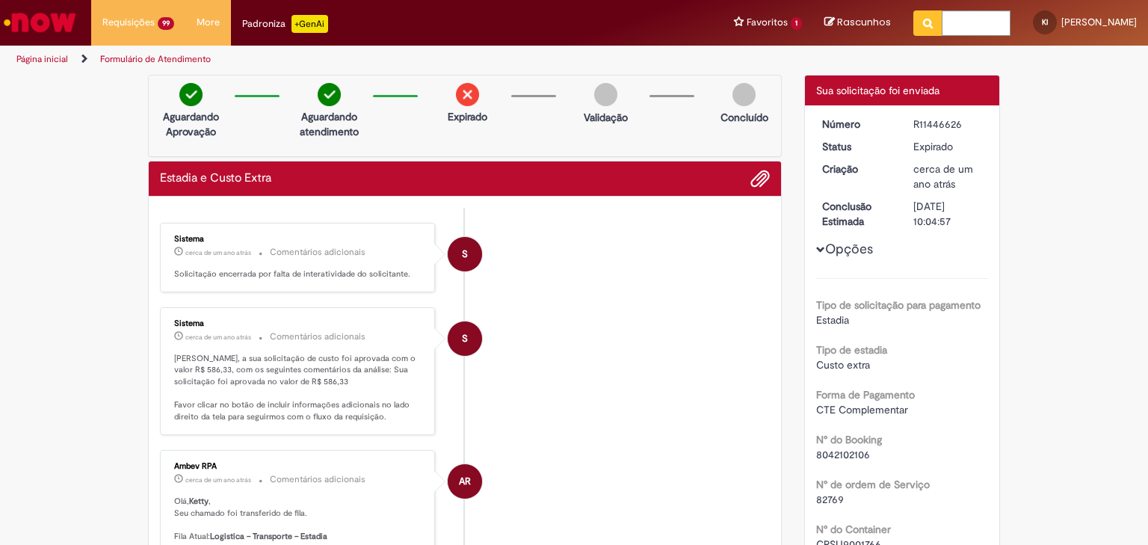
click at [663, 338] on li "S Sistema cerca de um ano atrás cerca de um ano atrás Comentários adicionais [P…" at bounding box center [465, 371] width 610 height 128
click at [567, 318] on li "S Sistema cerca de um ano atrás cerca de um ano atrás Comentários adicionais [P…" at bounding box center [465, 371] width 610 height 128
click at [839, 454] on span "8042102106" at bounding box center [843, 454] width 54 height 13
